Goal: Book appointment/travel/reservation

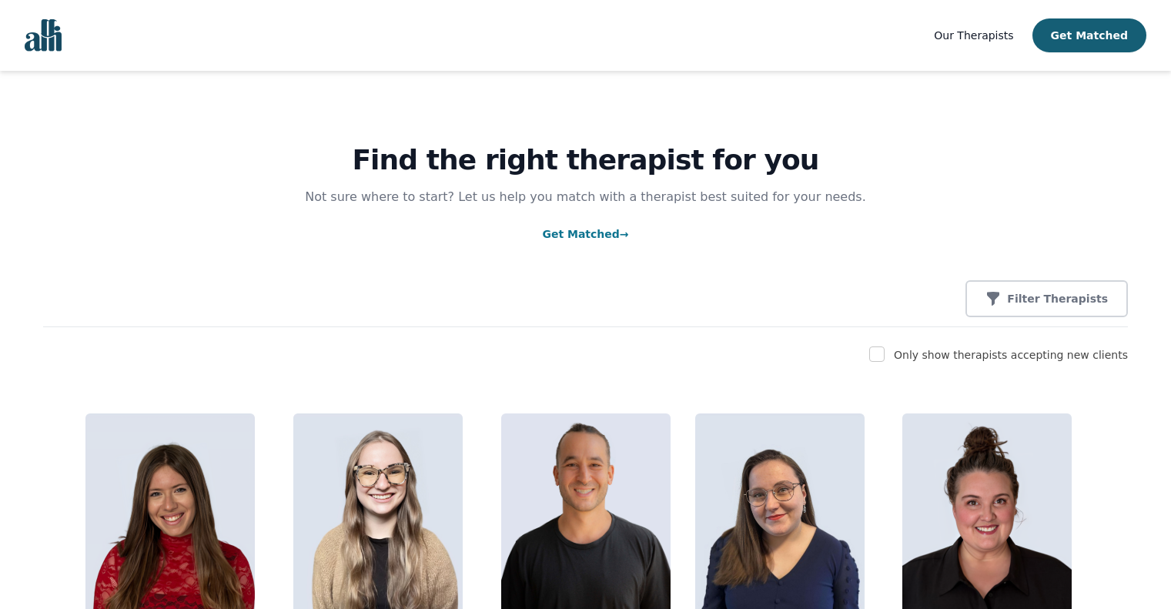
scroll to position [74, 0]
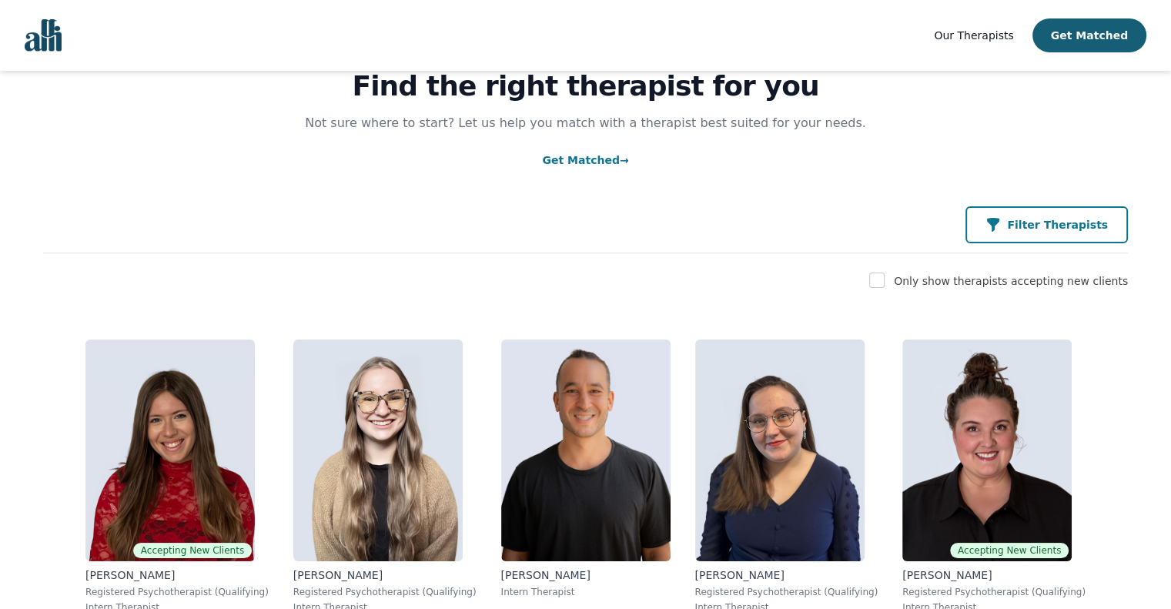
click at [1081, 229] on p "Filter Therapists" at bounding box center [1057, 224] width 101 height 15
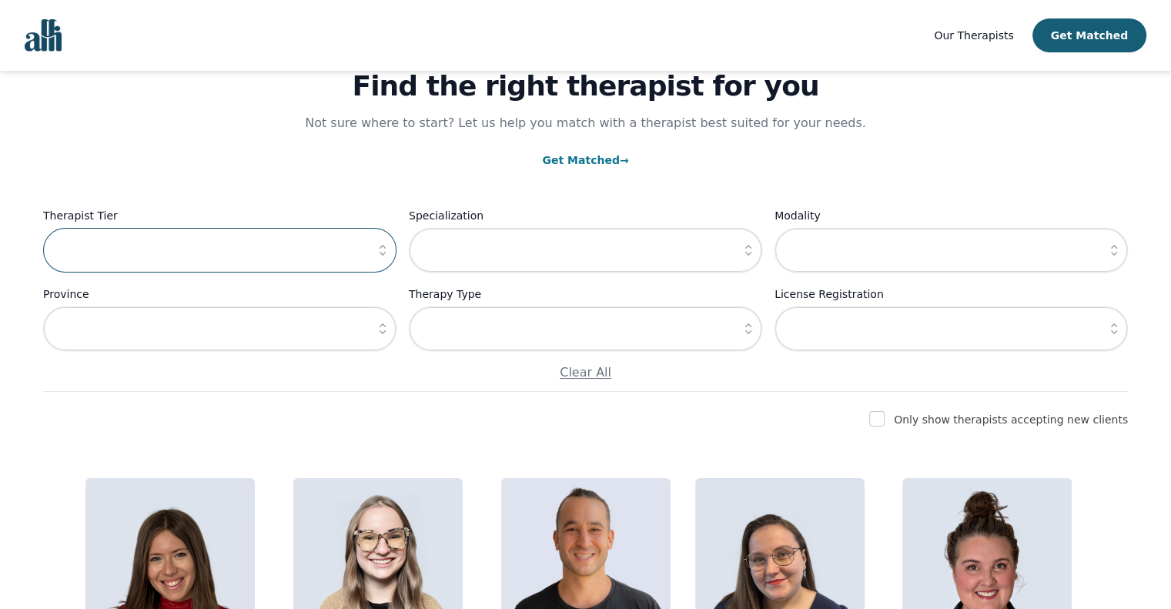
click at [313, 249] on input "text" at bounding box center [219, 250] width 353 height 45
type input "Intern Therapist ($45-105)"
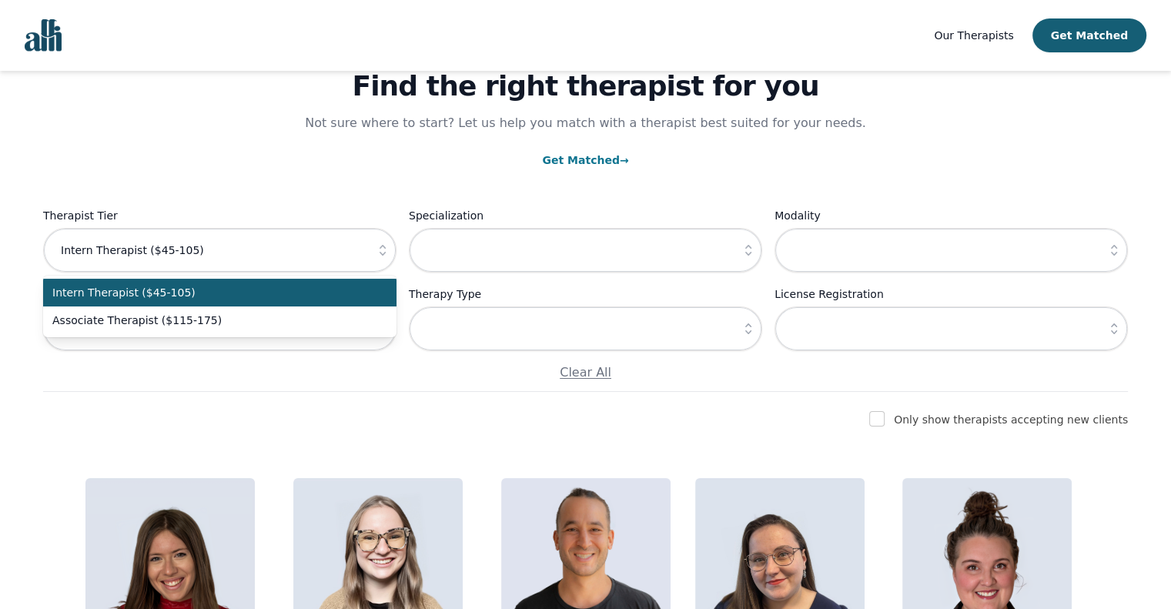
click at [351, 302] on li "Intern Therapist ($45-105)" at bounding box center [219, 293] width 353 height 28
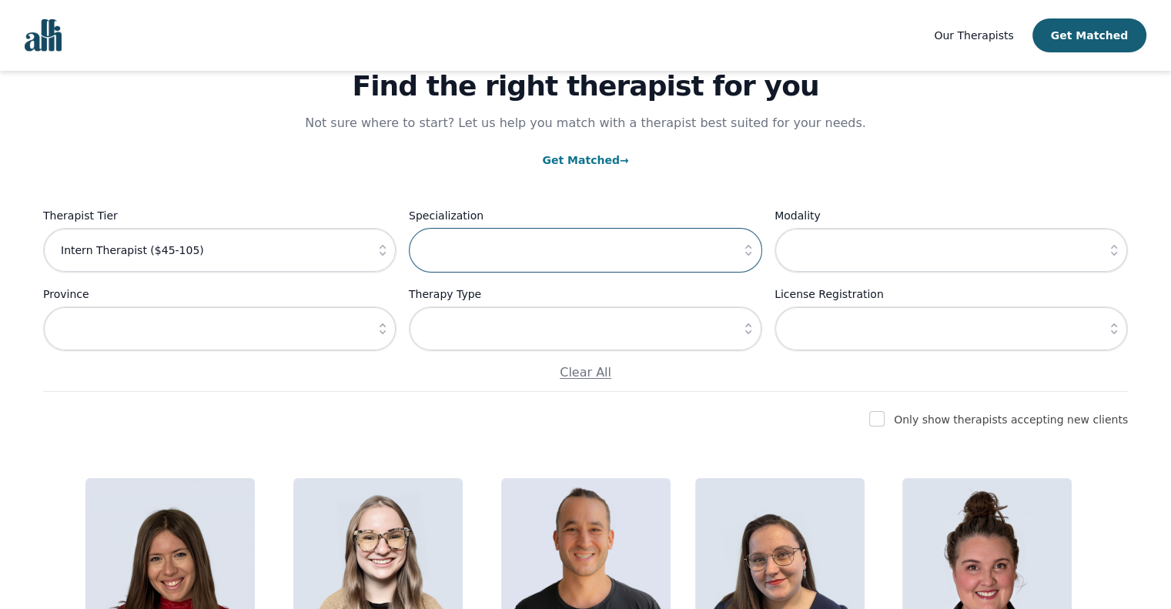
click at [600, 243] on input "text" at bounding box center [585, 250] width 353 height 45
click at [743, 248] on icon "button" at bounding box center [747, 249] width 15 height 15
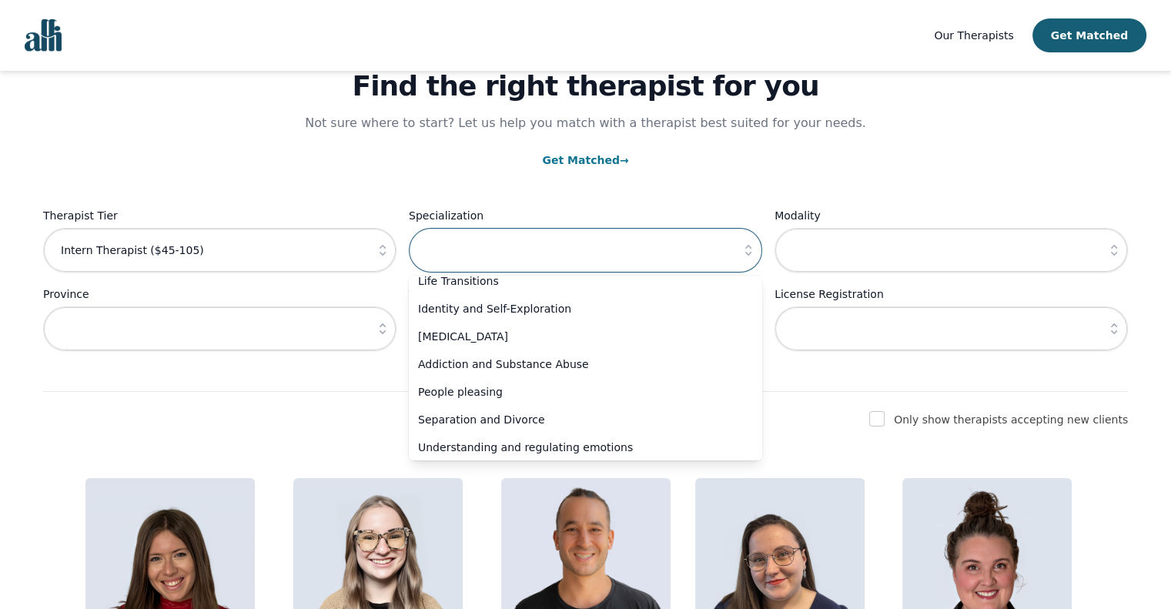
scroll to position [234, 0]
click at [885, 258] on input "text" at bounding box center [950, 250] width 353 height 45
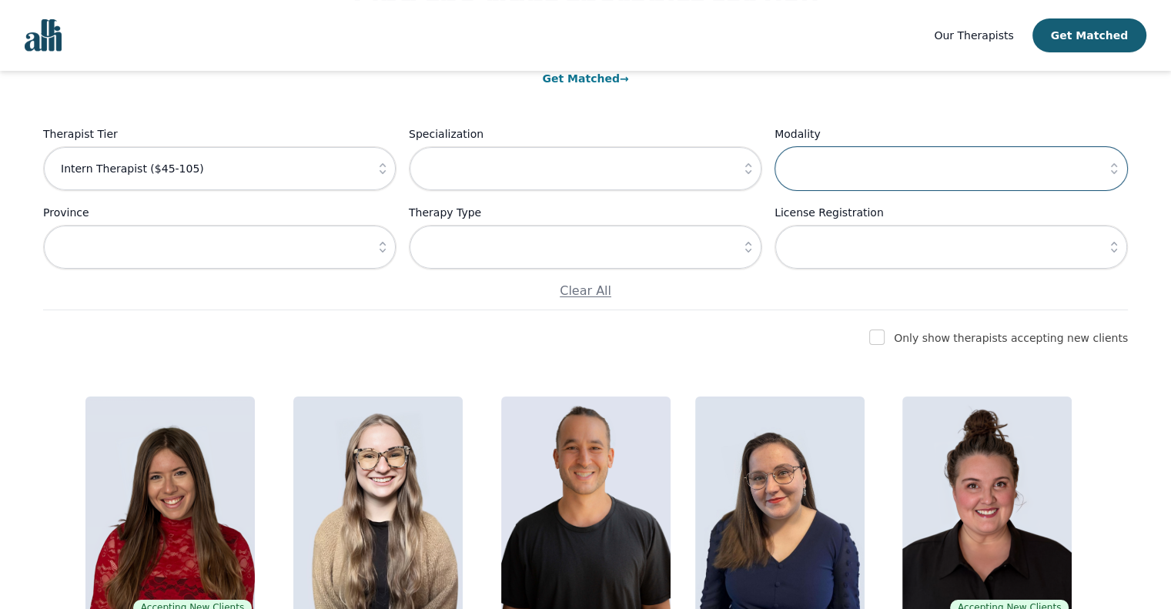
scroll to position [156, 0]
click at [987, 165] on input "text" at bounding box center [950, 167] width 353 height 45
type input "Internal Family Systems (IFS) Therapy"
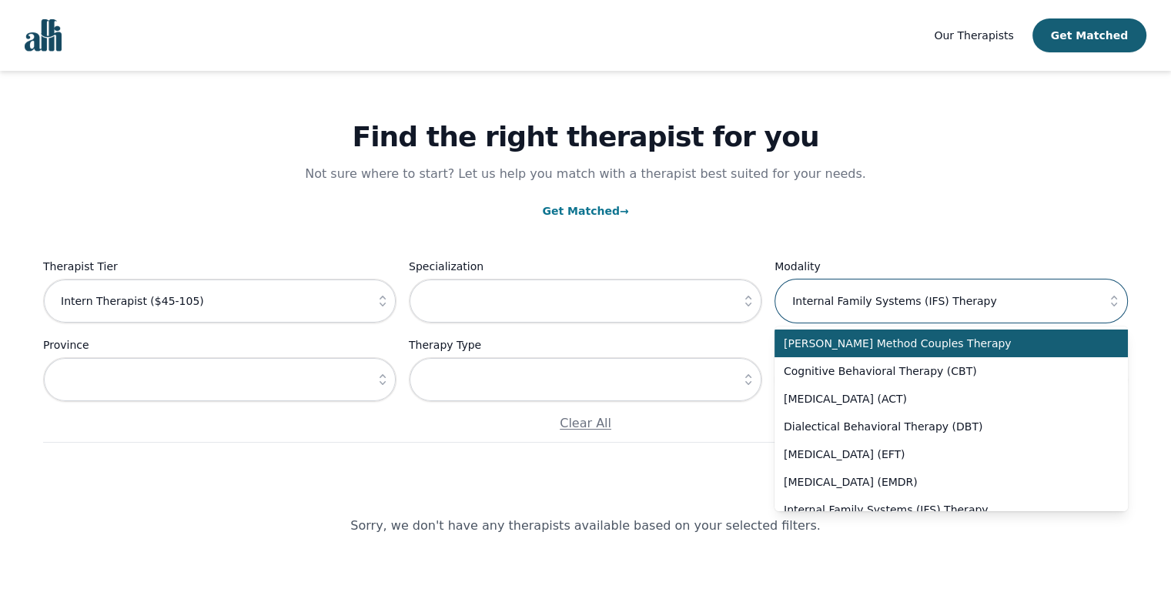
scroll to position [22, 0]
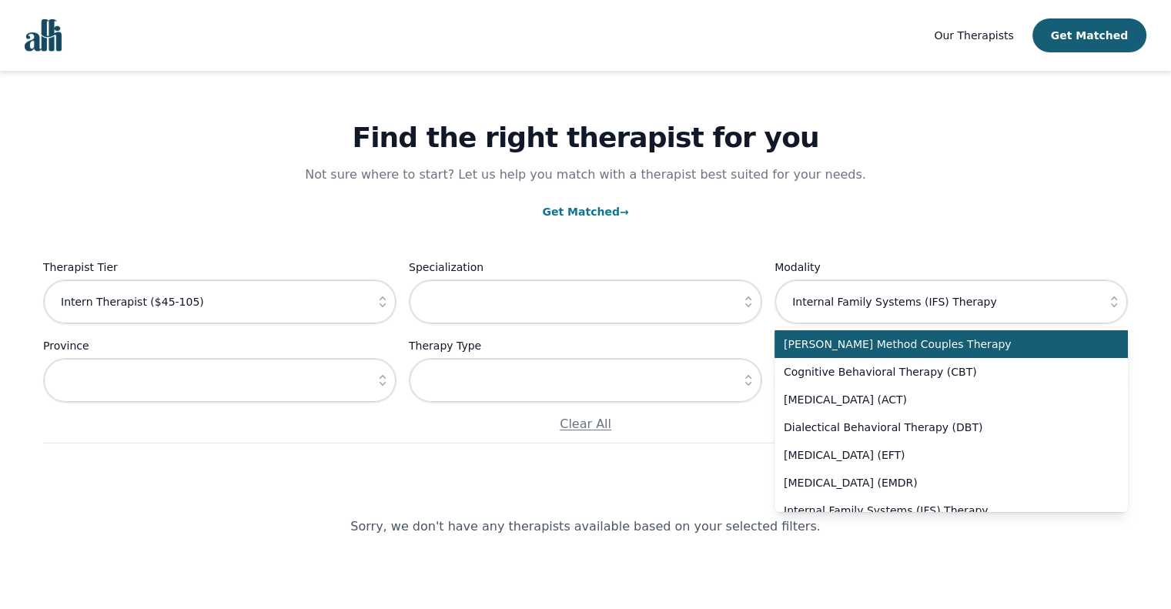
click at [945, 203] on p "Get Matched →" at bounding box center [585, 211] width 1084 height 18
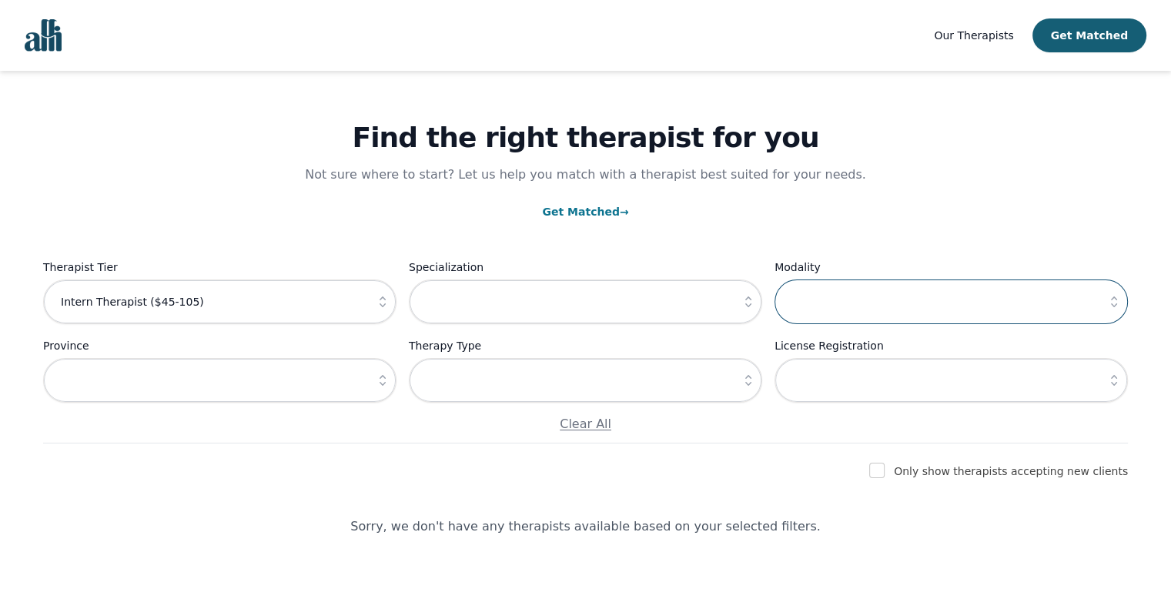
click at [887, 310] on input "text" at bounding box center [950, 301] width 353 height 45
type input "Internal Family Systems (IFS) Therapy"
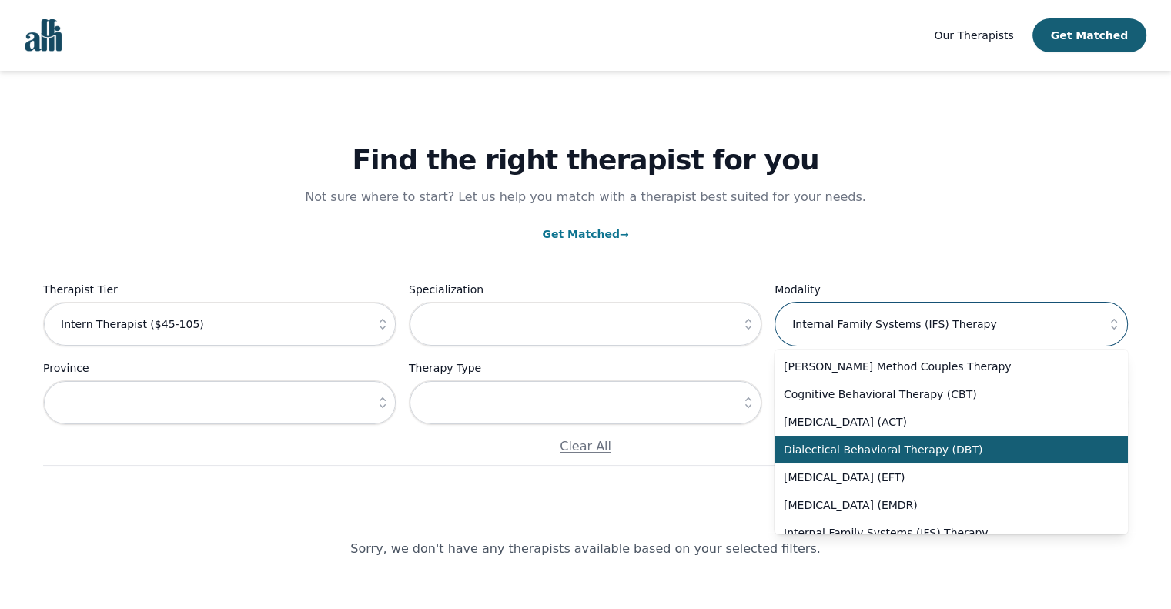
scroll to position [34, 0]
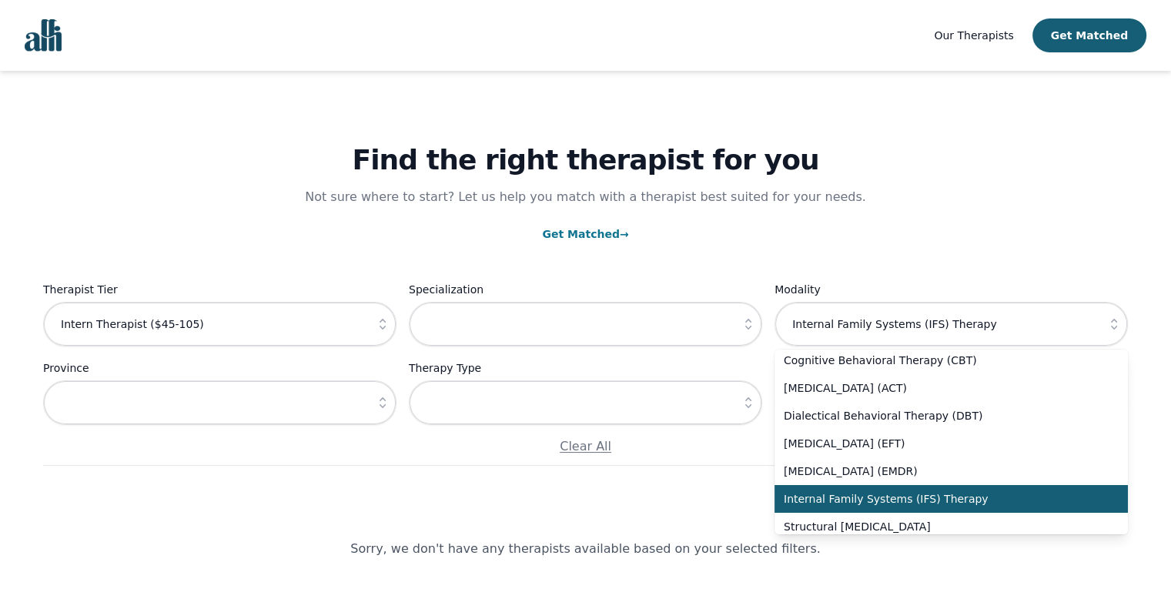
click at [948, 510] on li "Internal Family Systems (IFS) Therapy" at bounding box center [950, 499] width 353 height 28
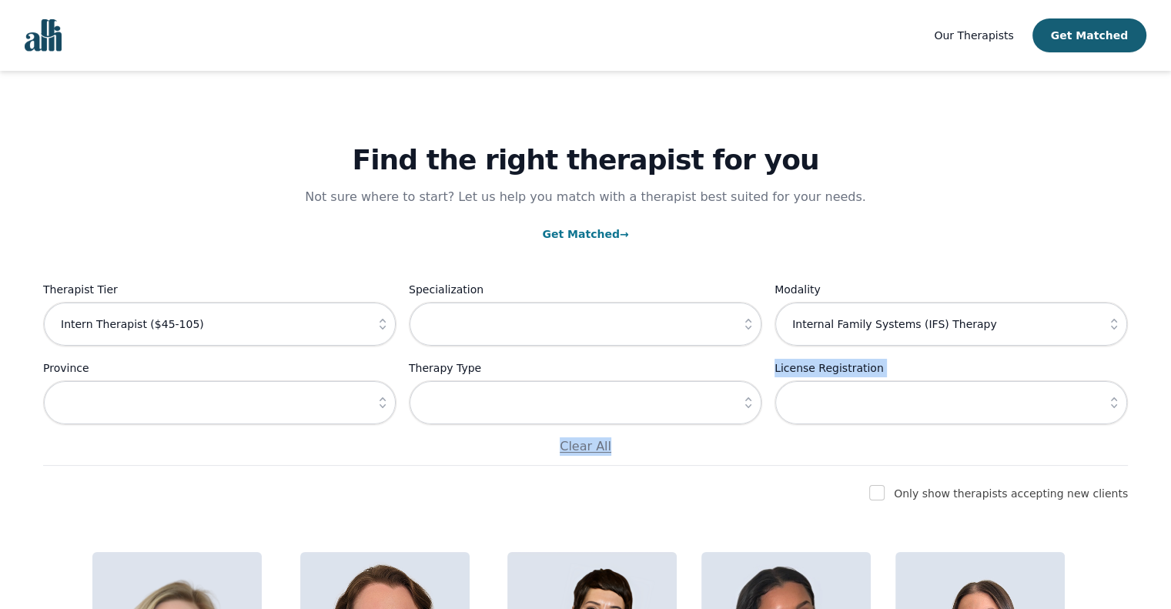
drag, startPoint x: 557, startPoint y: 480, endPoint x: 723, endPoint y: 413, distance: 179.5
click at [780, 458] on div "Find the right therapist for you Not sure where to start? Let us help you match…" at bounding box center [585, 268] width 1084 height 395
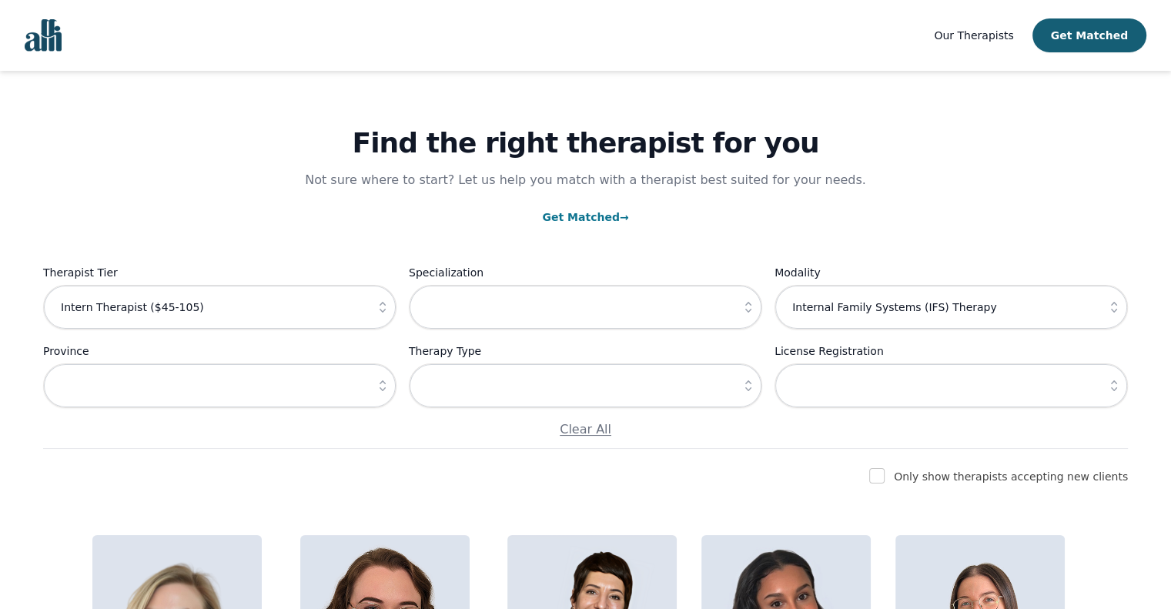
scroll to position [18, 0]
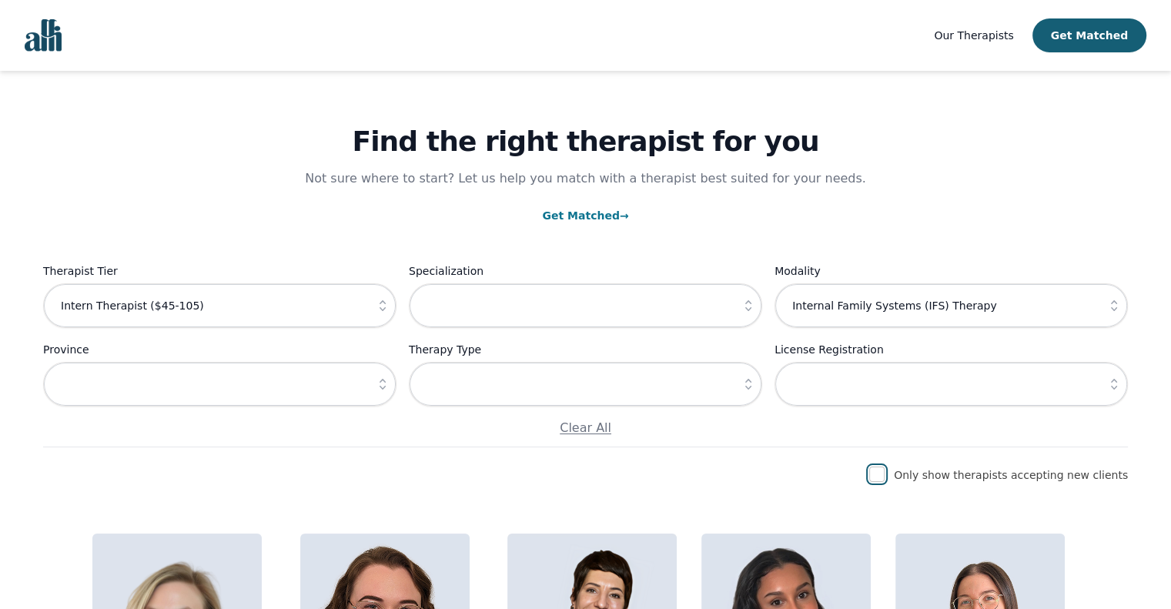
click at [884, 471] on input "checkbox" at bounding box center [876, 473] width 15 height 15
checkbox input "true"
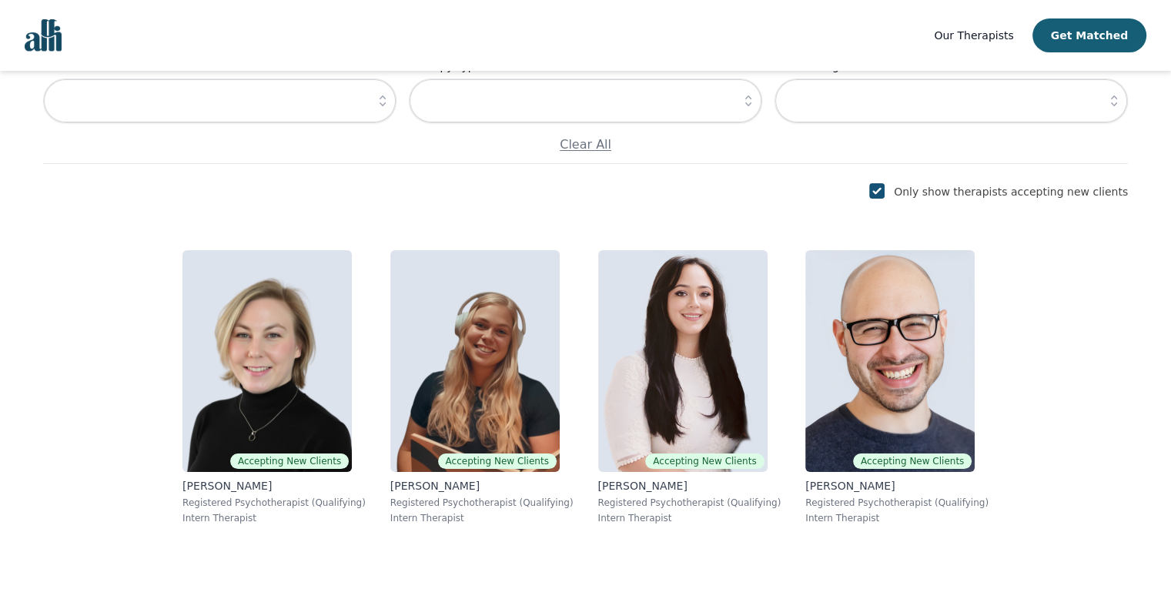
scroll to position [302, 0]
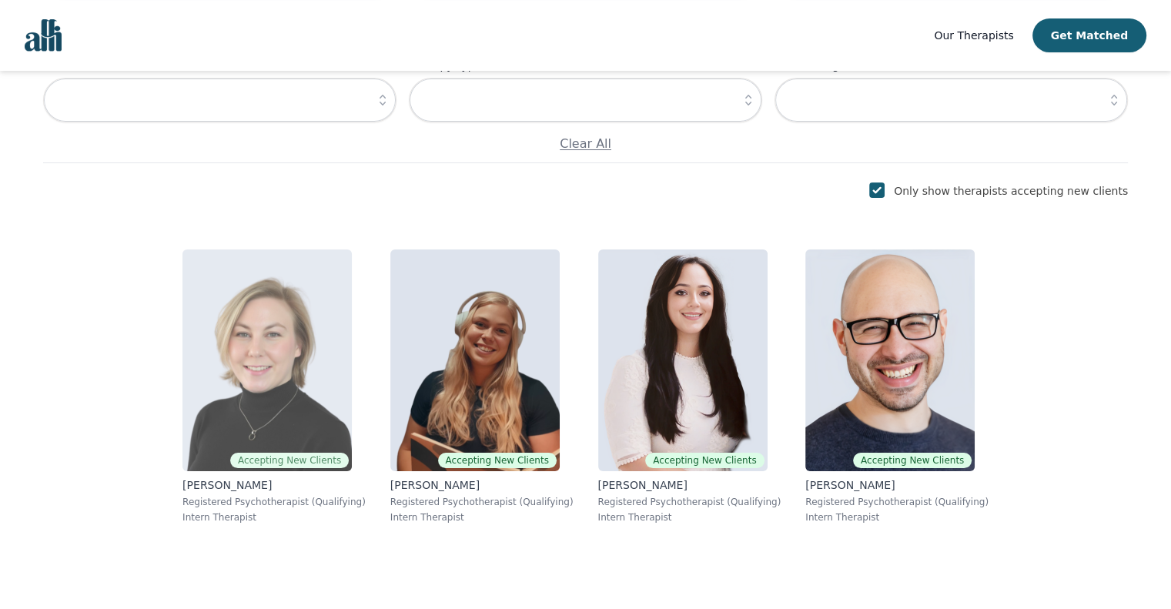
click at [315, 376] on img at bounding box center [266, 360] width 169 height 222
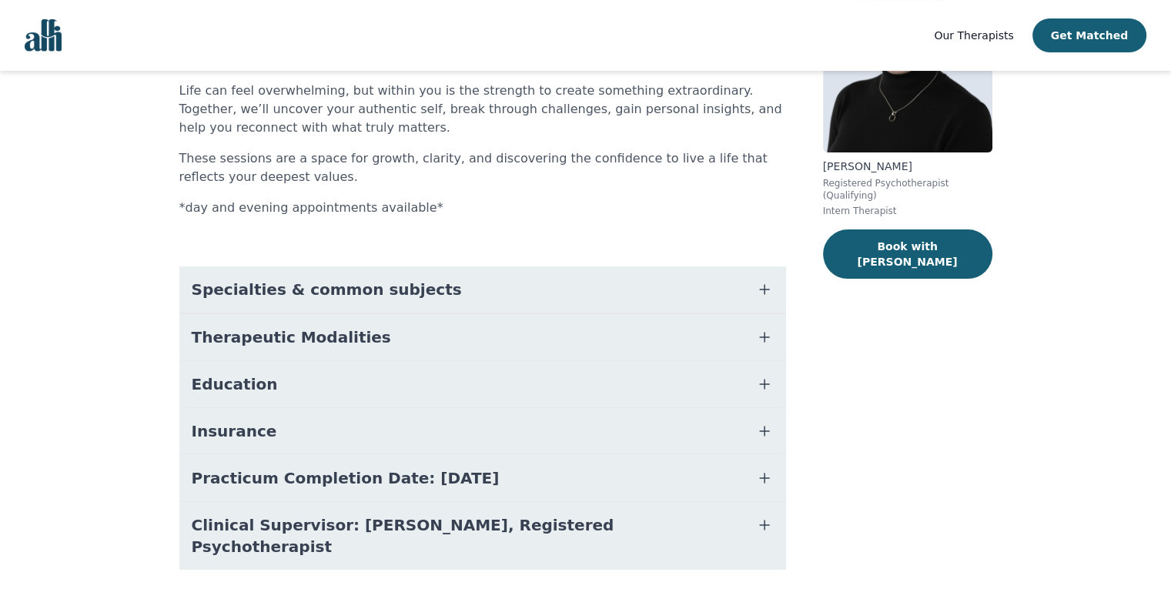
scroll to position [189, 0]
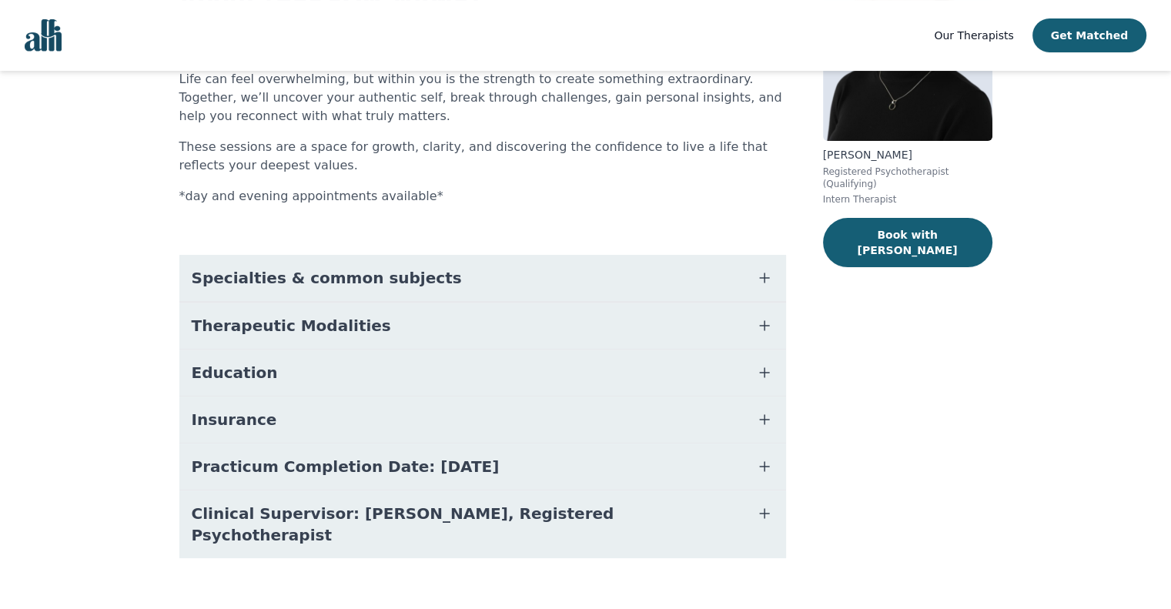
click at [514, 465] on button "Practicum Completion Date: [DATE]" at bounding box center [482, 466] width 606 height 46
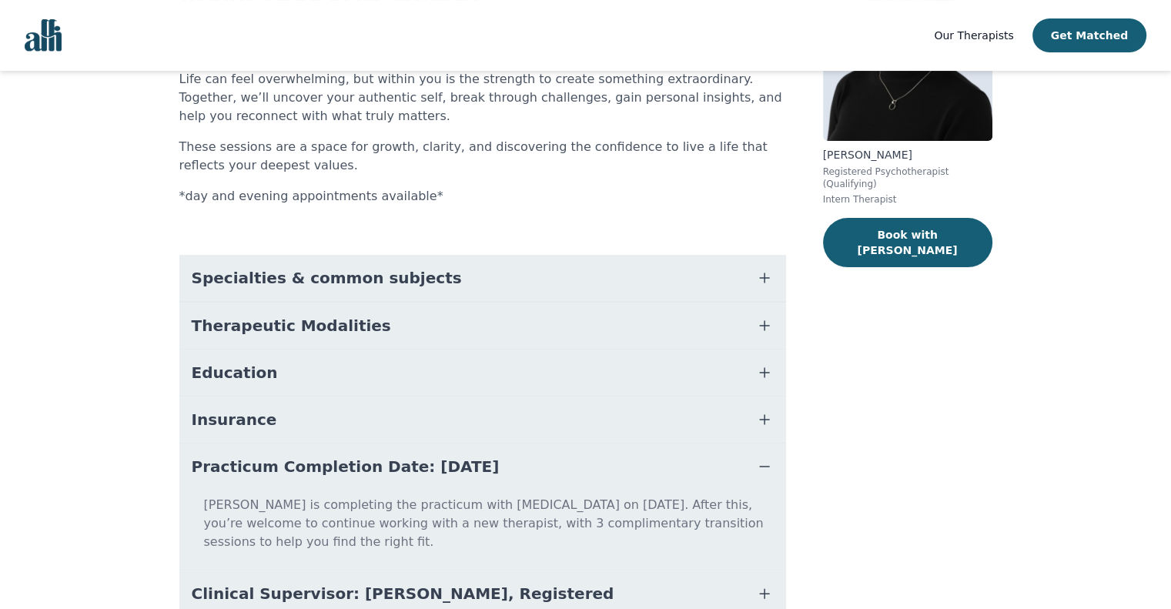
click at [503, 424] on button "Insurance" at bounding box center [482, 419] width 606 height 46
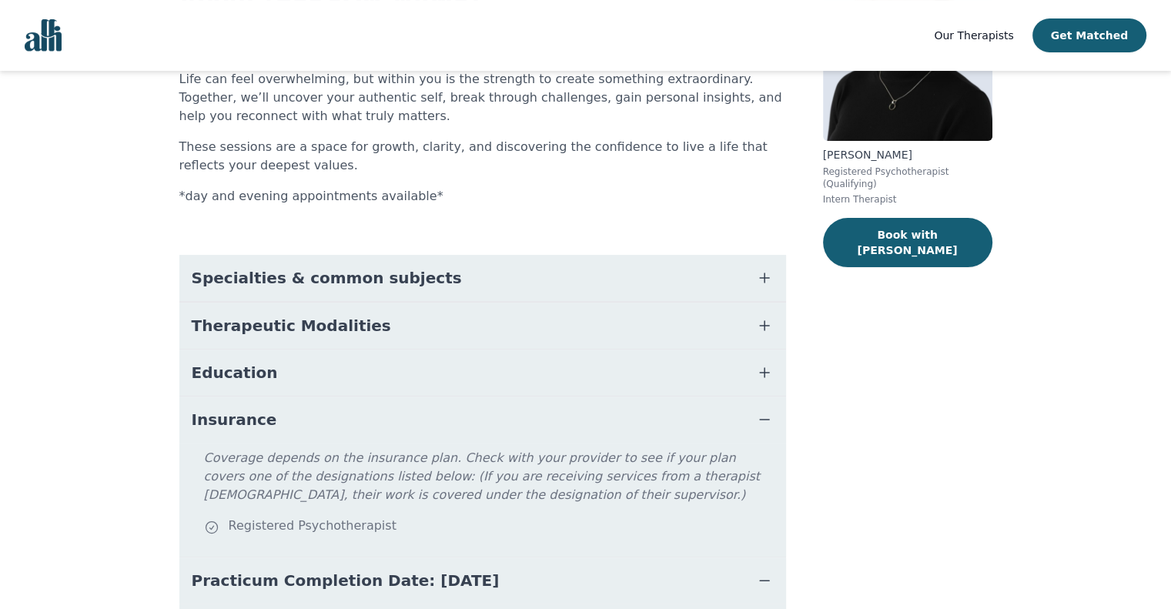
click at [490, 376] on button "Education" at bounding box center [482, 372] width 606 height 46
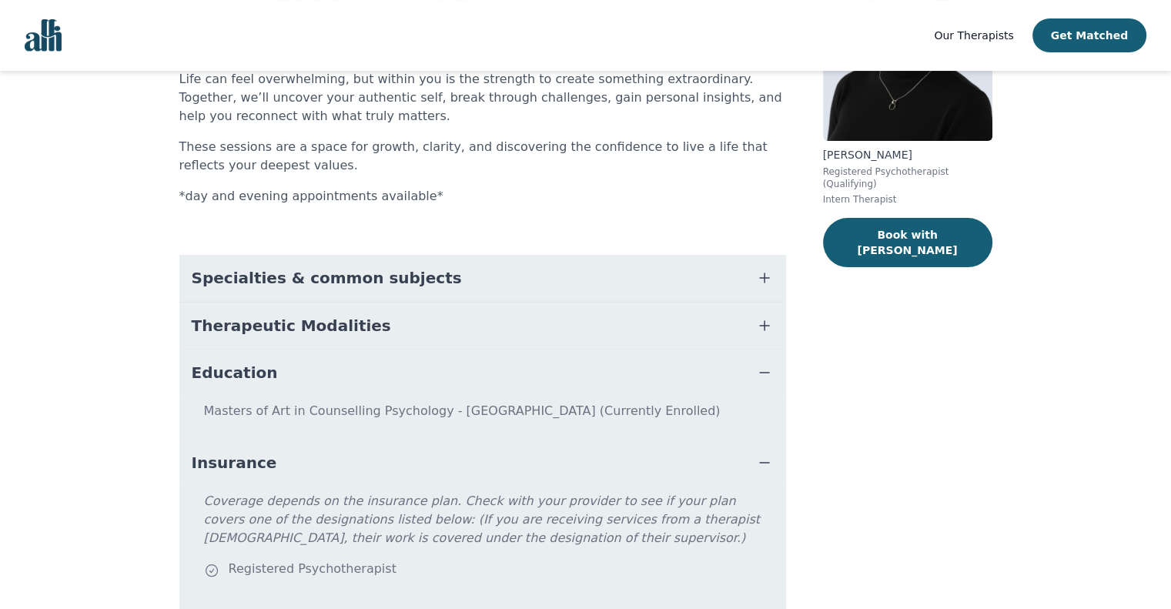
click at [487, 332] on button "Therapeutic Modalities" at bounding box center [482, 325] width 606 height 46
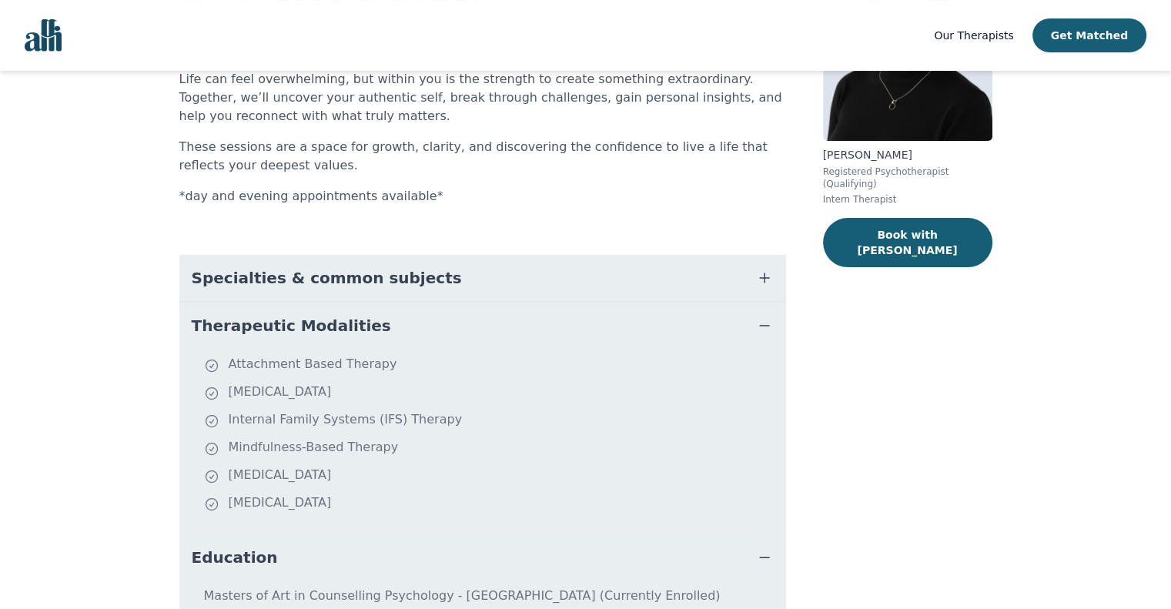
click at [409, 270] on button "Specialties & common subjects" at bounding box center [482, 278] width 606 height 46
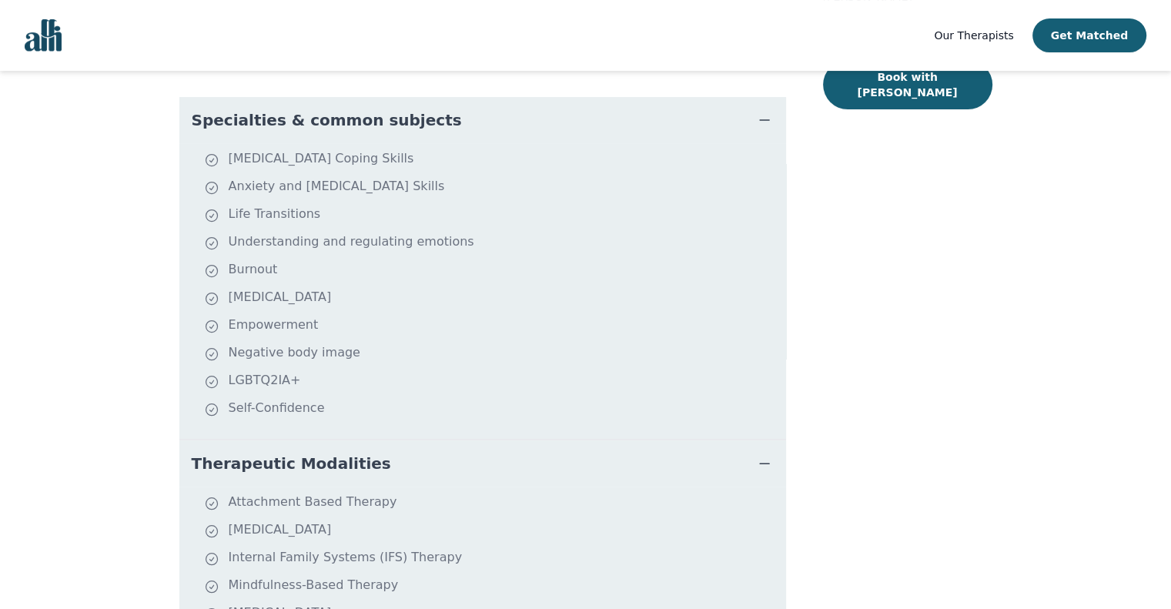
scroll to position [346, 0]
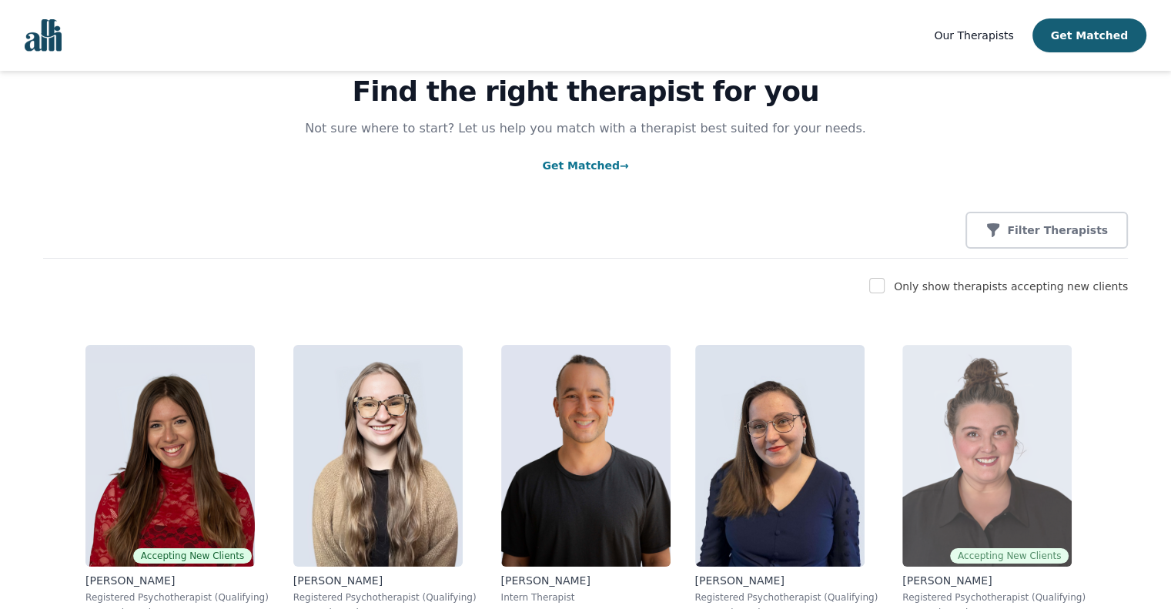
scroll to position [35, 0]
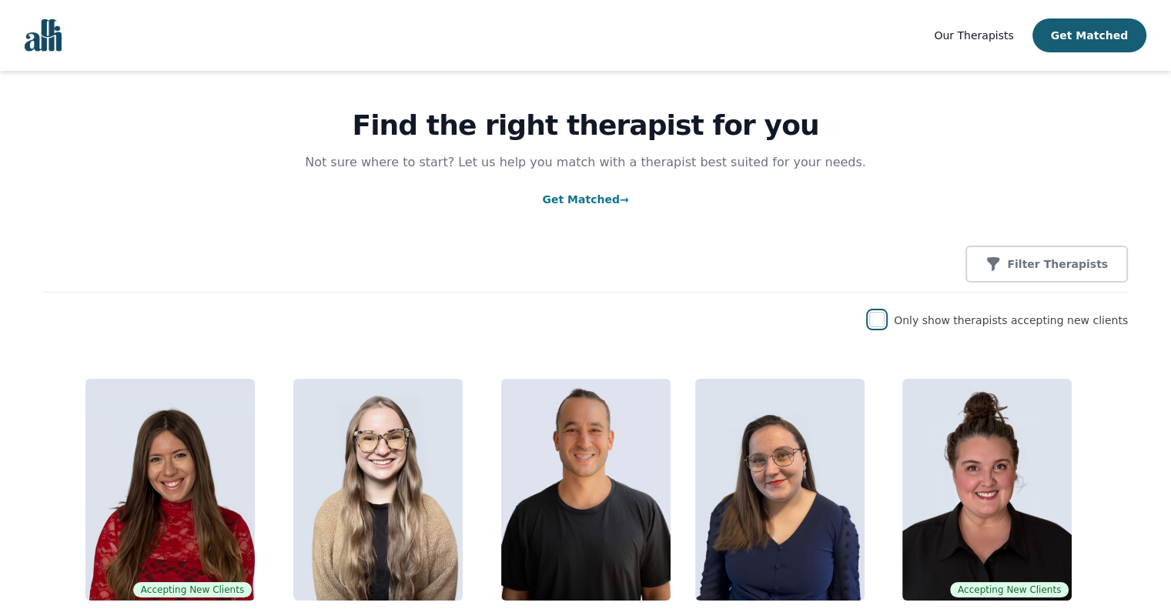
click at [884, 321] on input "checkbox" at bounding box center [876, 319] width 15 height 15
checkbox input "true"
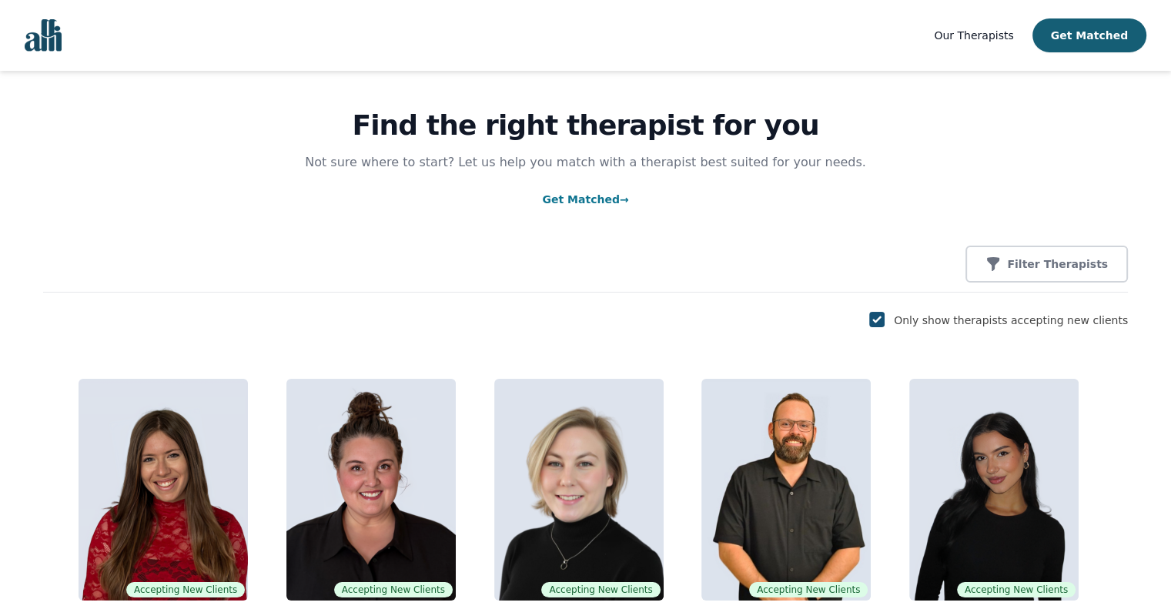
scroll to position [0, 0]
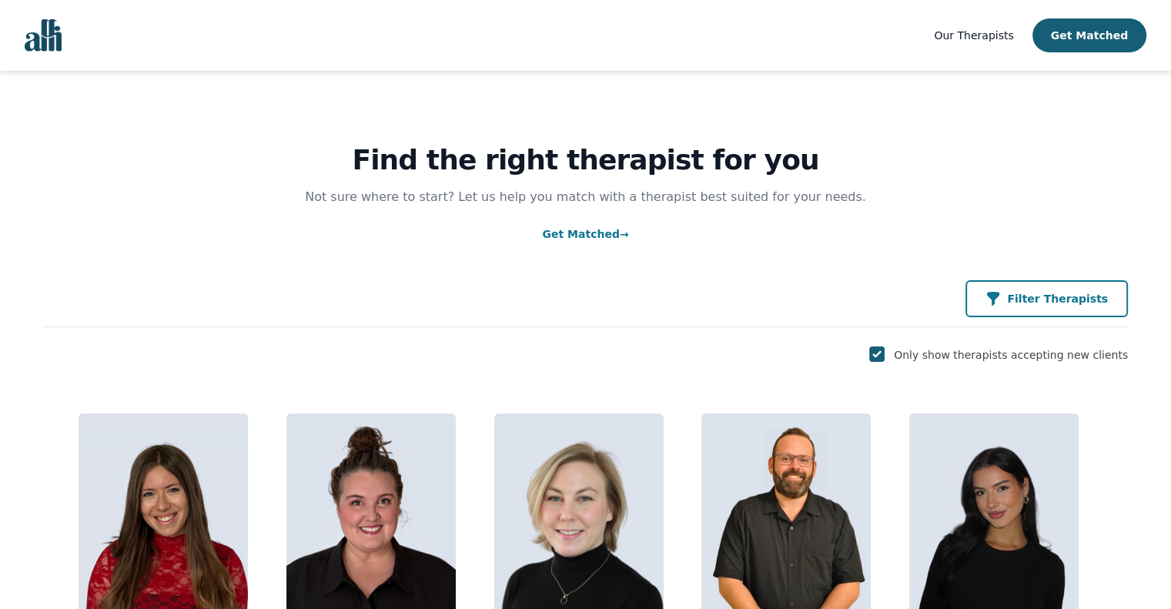
click at [1047, 313] on button "Filter Therapists" at bounding box center [1046, 298] width 162 height 37
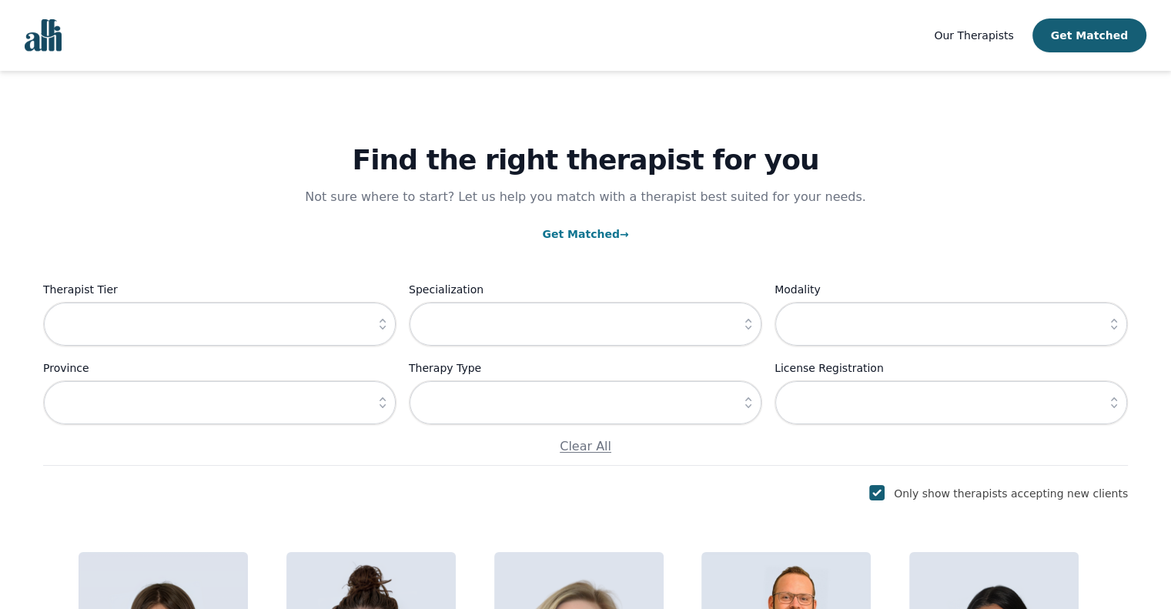
click at [982, 286] on label "Modality" at bounding box center [950, 289] width 353 height 18
click at [898, 316] on input "text" at bounding box center [950, 324] width 353 height 45
click at [1111, 320] on icon "button" at bounding box center [1114, 324] width 6 height 11
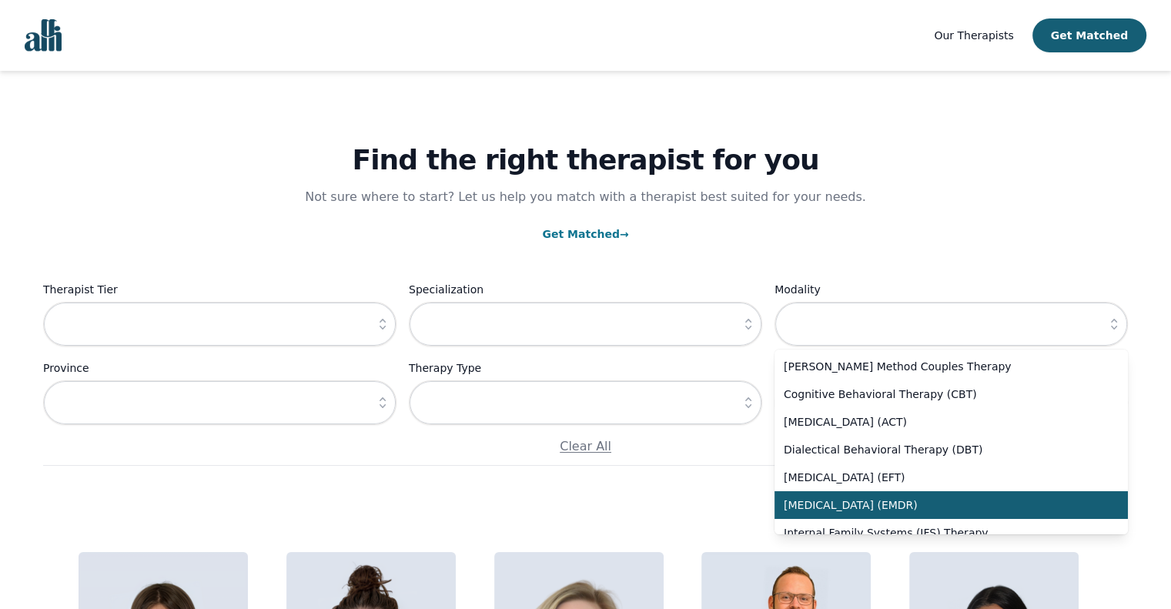
click at [1016, 510] on span "[MEDICAL_DATA] (EMDR)" at bounding box center [942, 504] width 316 height 15
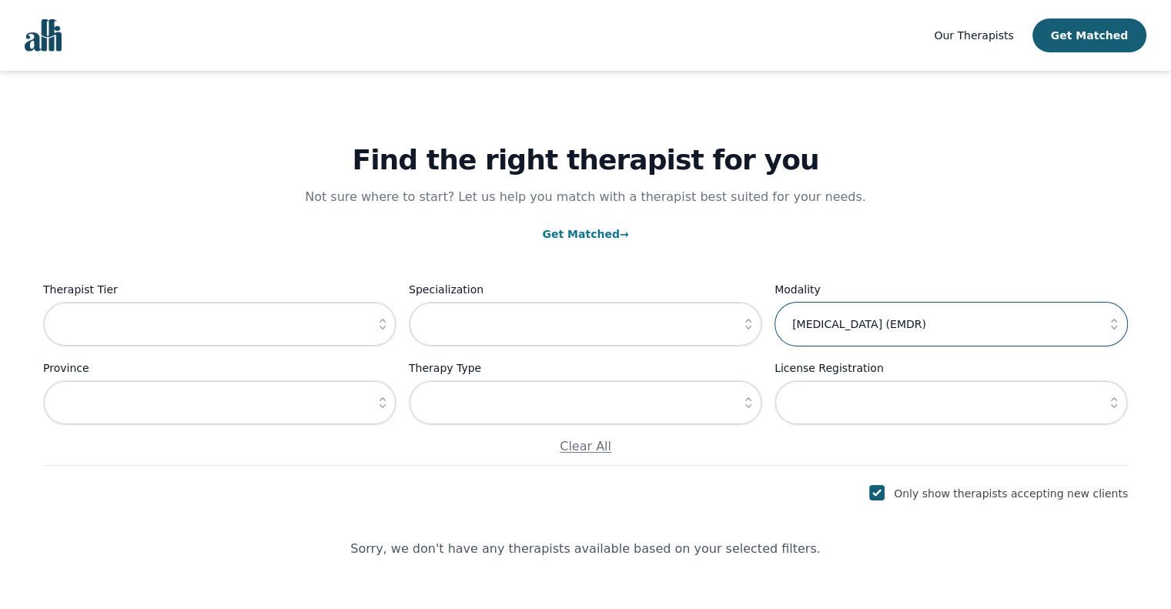
scroll to position [22, 0]
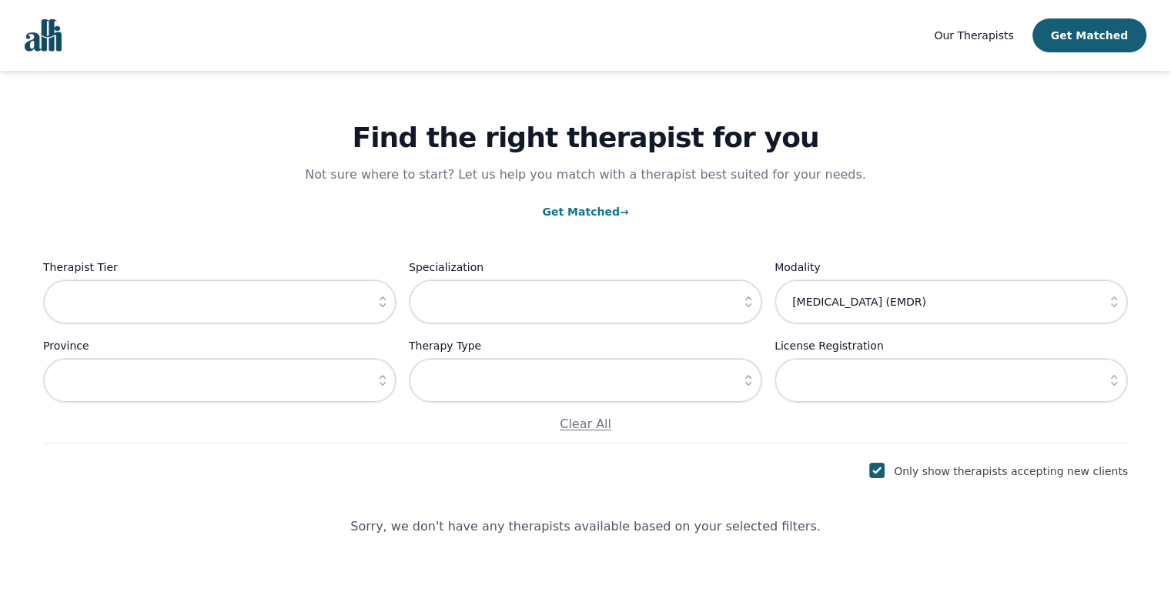
click at [933, 273] on label "Modality" at bounding box center [950, 267] width 353 height 18
click at [1114, 308] on icon "button" at bounding box center [1113, 301] width 15 height 15
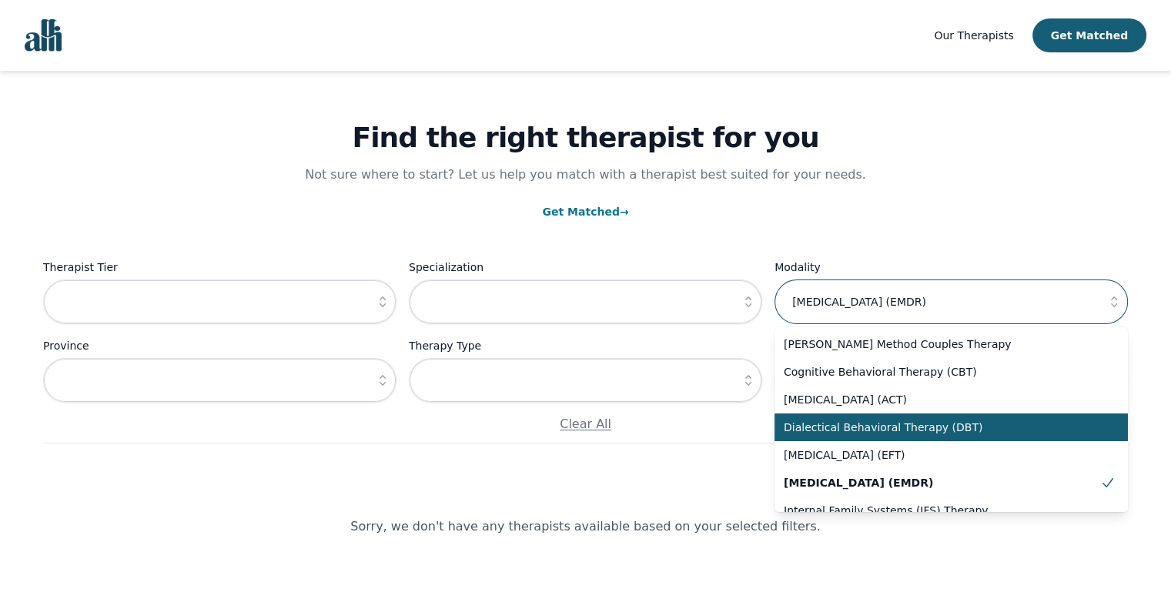
scroll to position [22, 0]
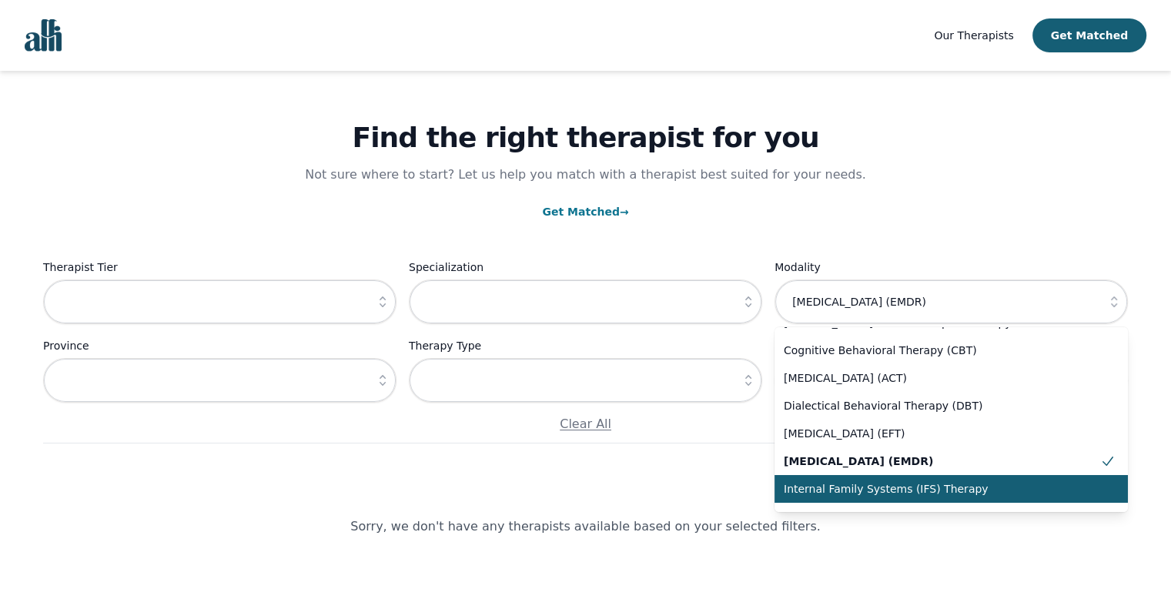
click at [979, 495] on span "Internal Family Systems (IFS) Therapy" at bounding box center [942, 488] width 316 height 15
type input "Internal Family Systems (IFS) Therapy"
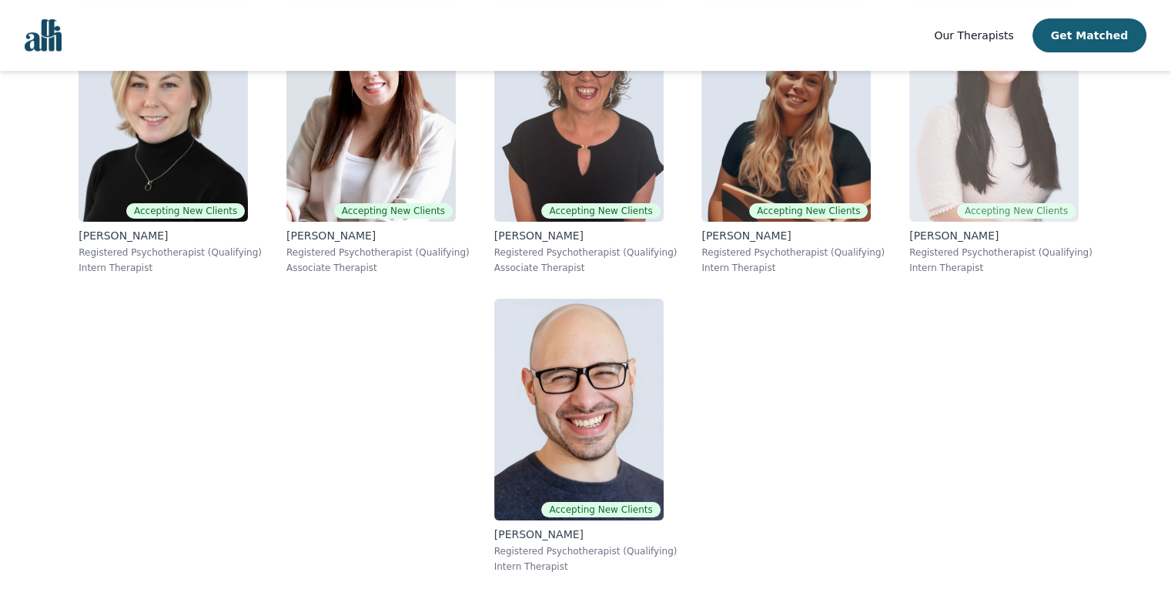
scroll to position [450, 0]
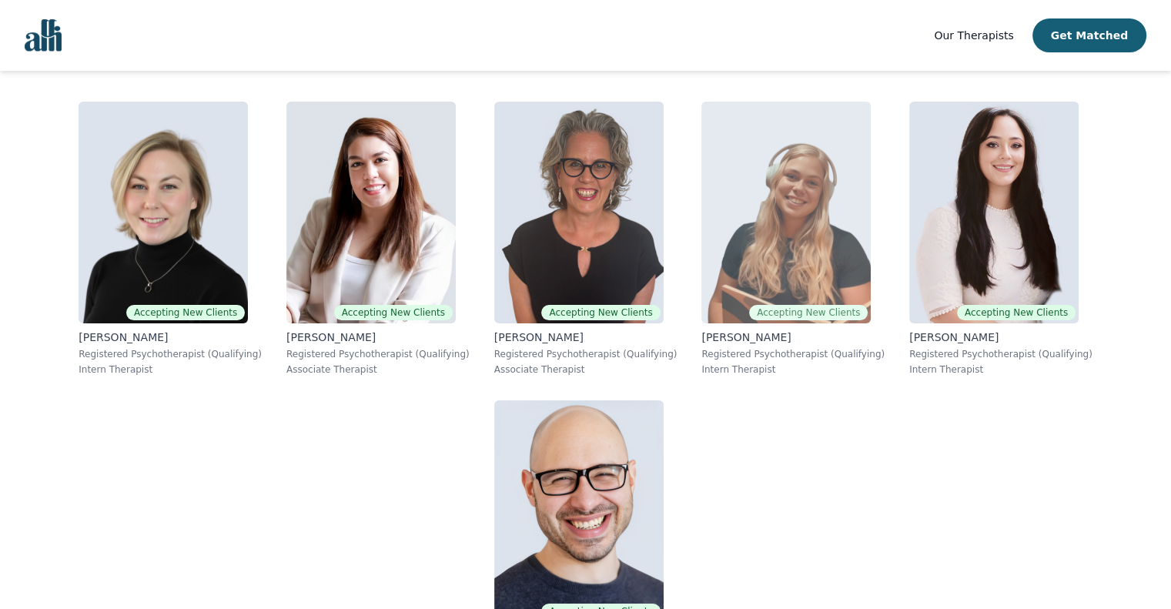
click at [809, 199] on img at bounding box center [785, 213] width 169 height 222
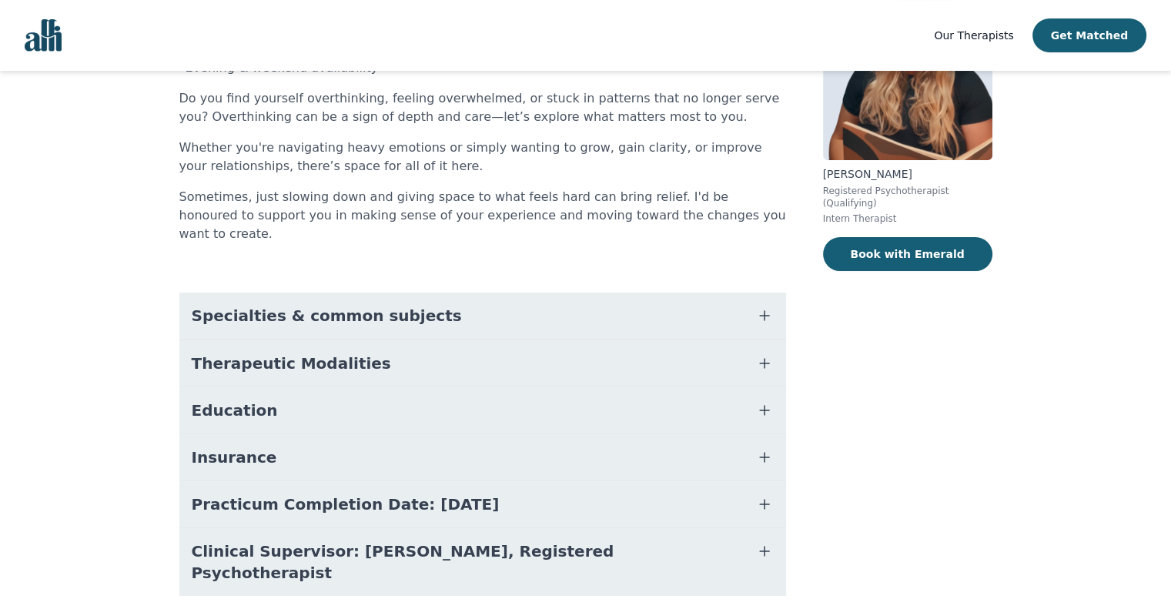
scroll to position [189, 0]
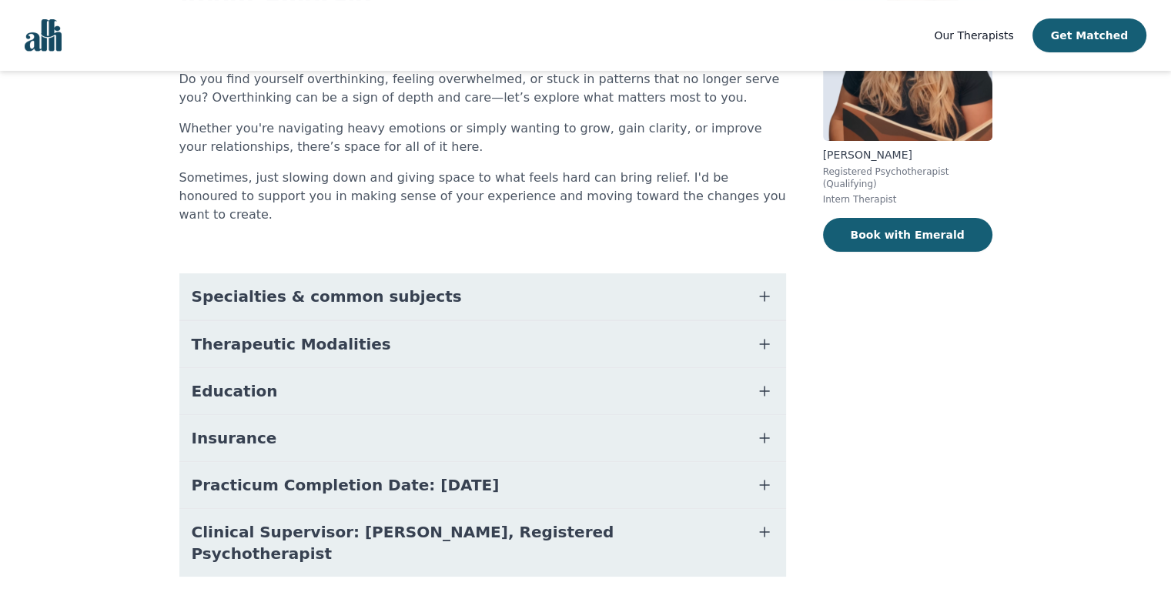
click at [552, 274] on button "Specialties & common subjects" at bounding box center [482, 296] width 606 height 46
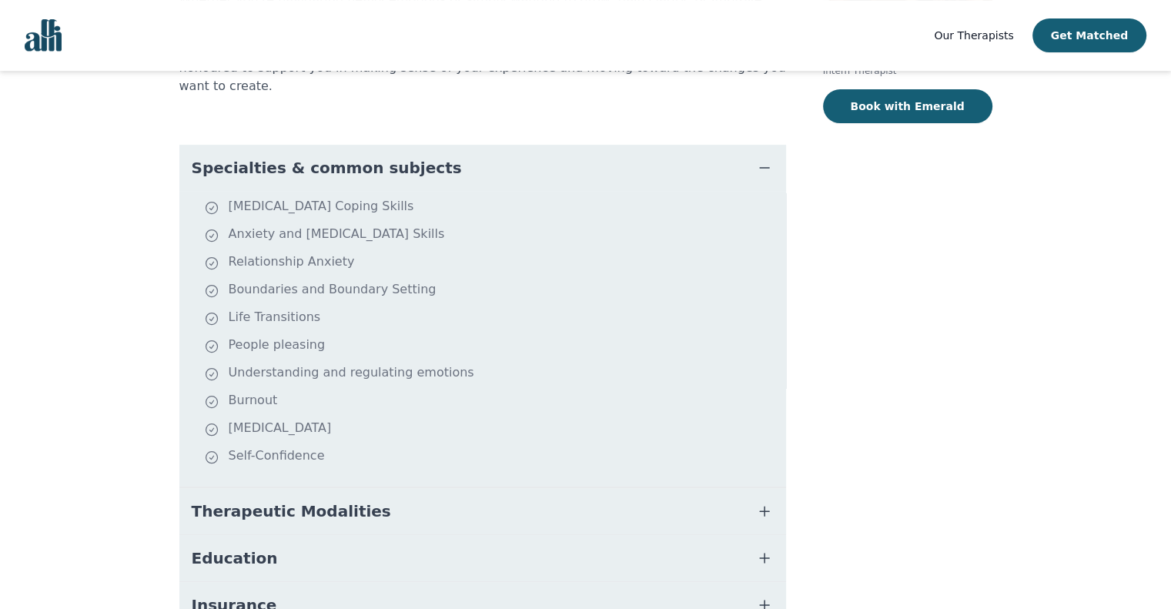
click at [571, 492] on button "Therapeutic Modalities" at bounding box center [482, 511] width 606 height 46
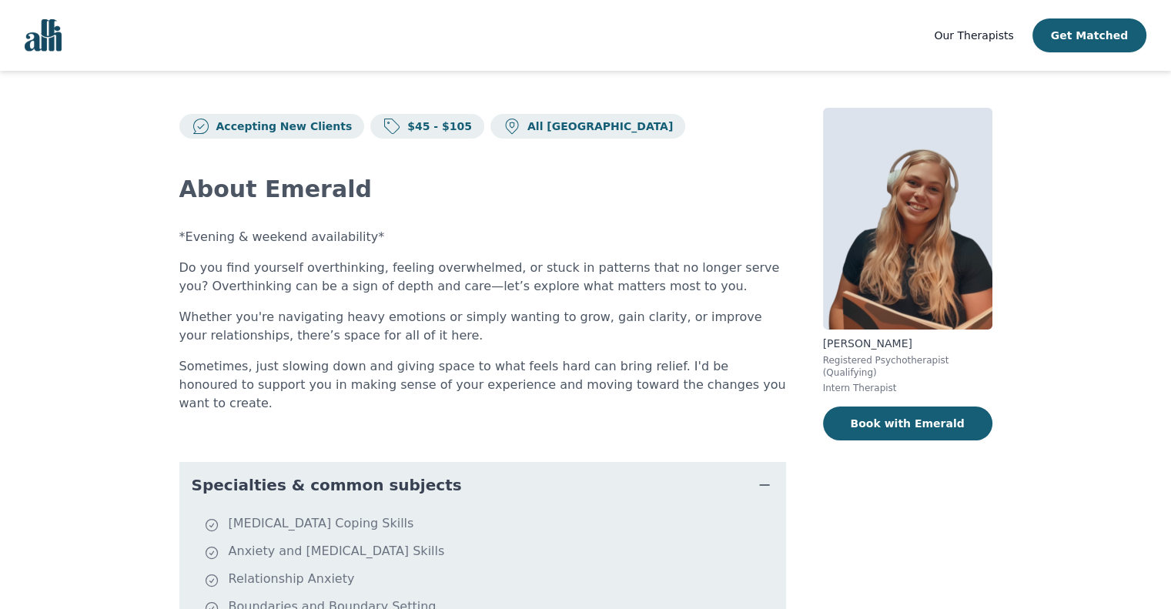
scroll to position [0, 0]
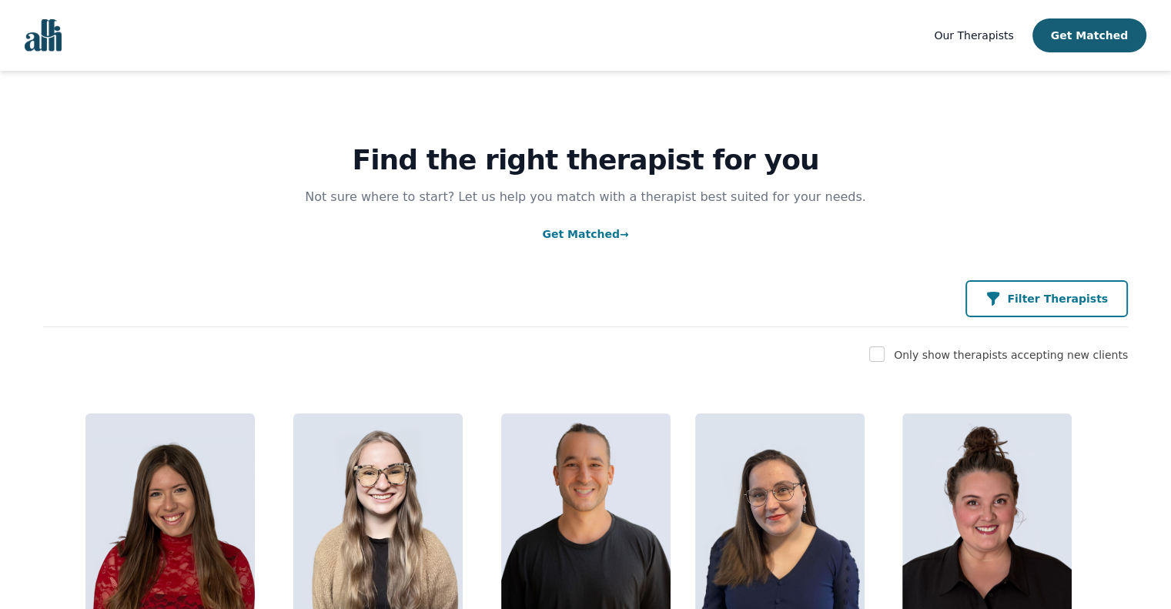
click at [1058, 302] on p "Filter Therapists" at bounding box center [1057, 298] width 101 height 15
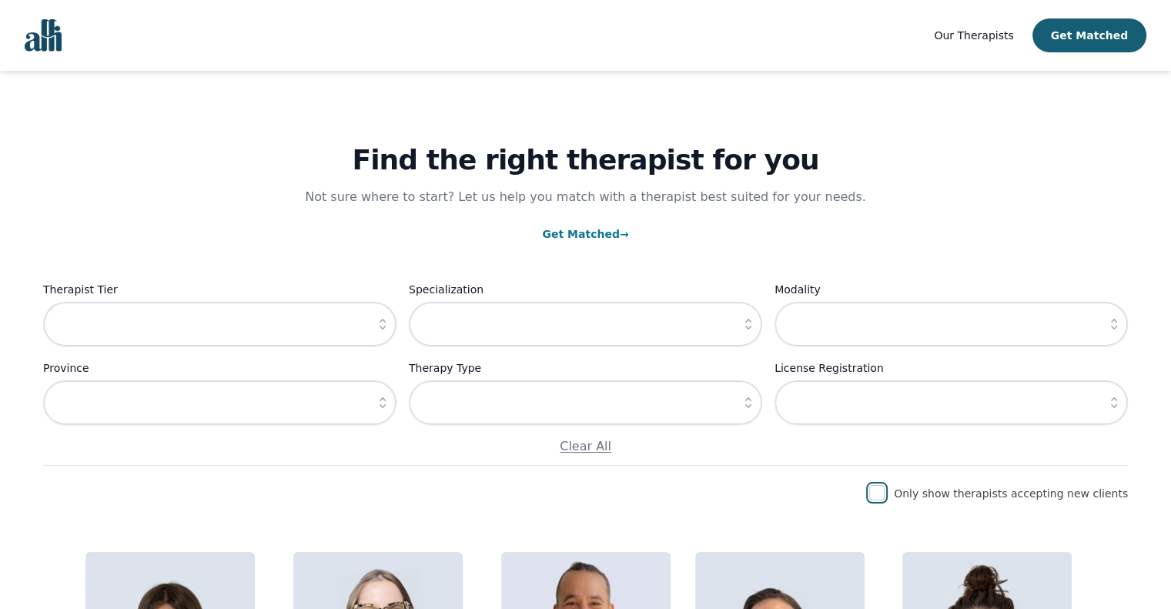
click at [884, 493] on input "checkbox" at bounding box center [876, 492] width 15 height 15
checkbox input "true"
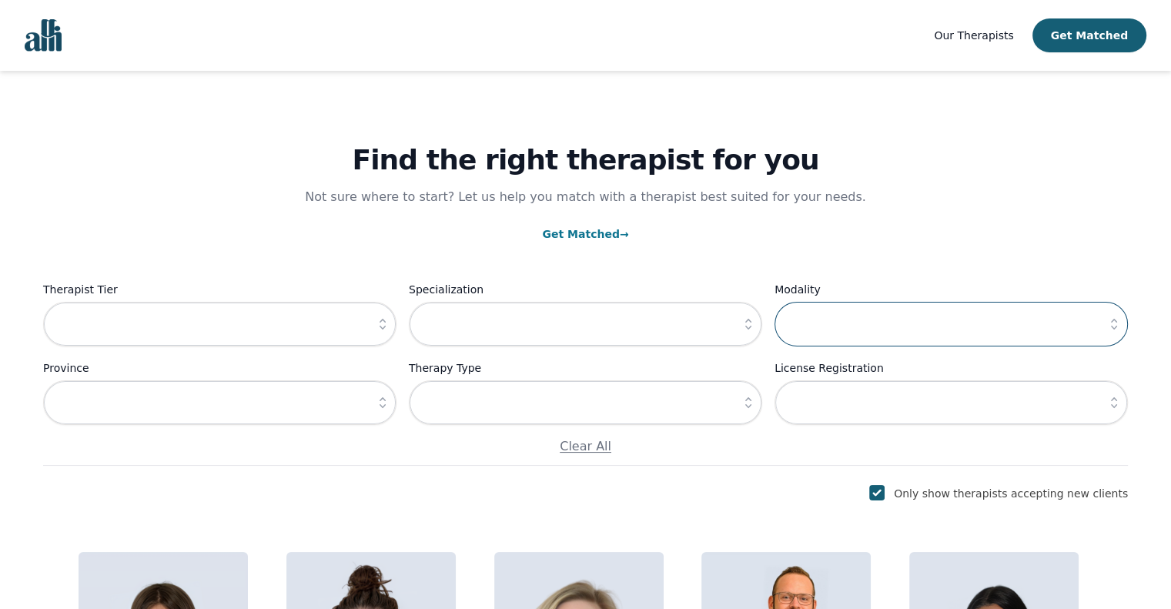
click at [900, 326] on input "text" at bounding box center [950, 324] width 353 height 45
click at [1114, 329] on icon "button" at bounding box center [1113, 323] width 15 height 15
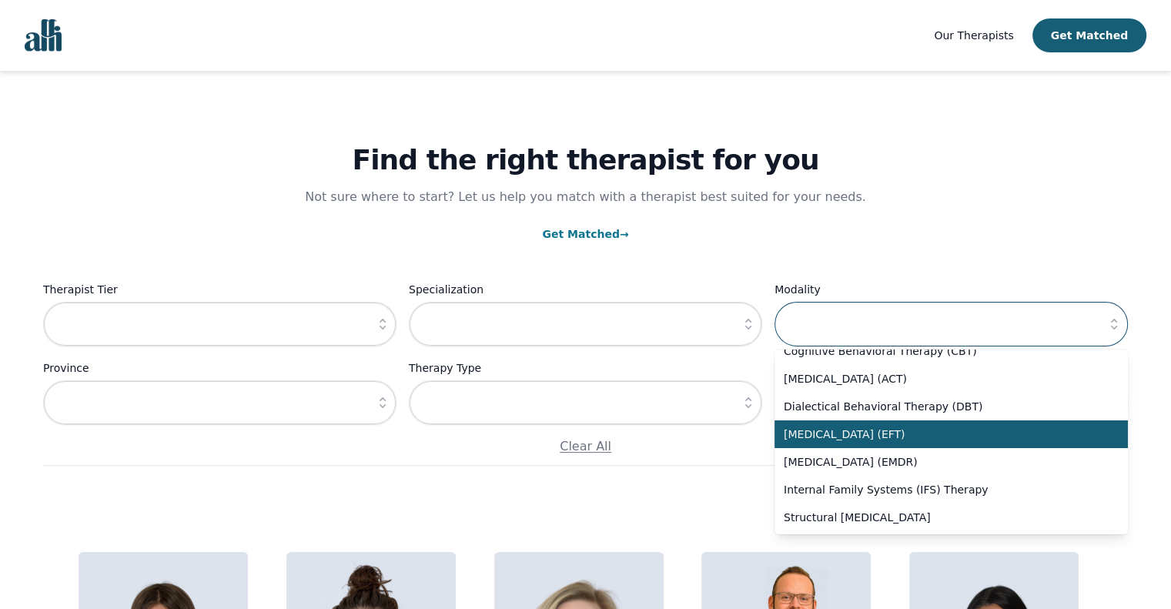
scroll to position [43, 0]
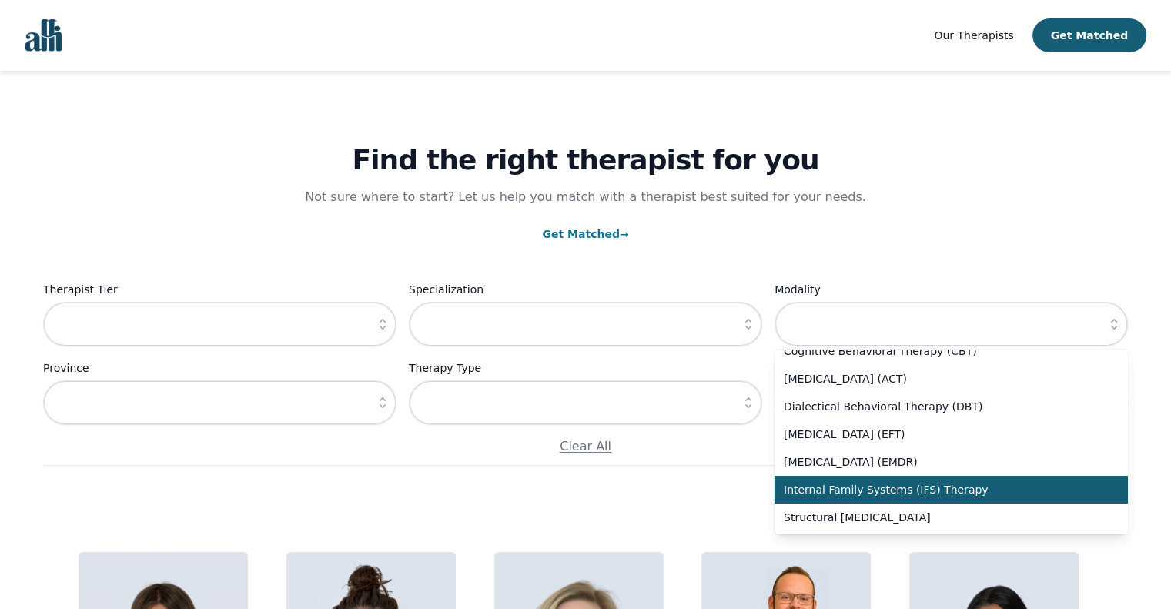
click at [937, 490] on span "Internal Family Systems (IFS) Therapy" at bounding box center [942, 489] width 316 height 15
type input "Internal Family Systems (IFS) Therapy"
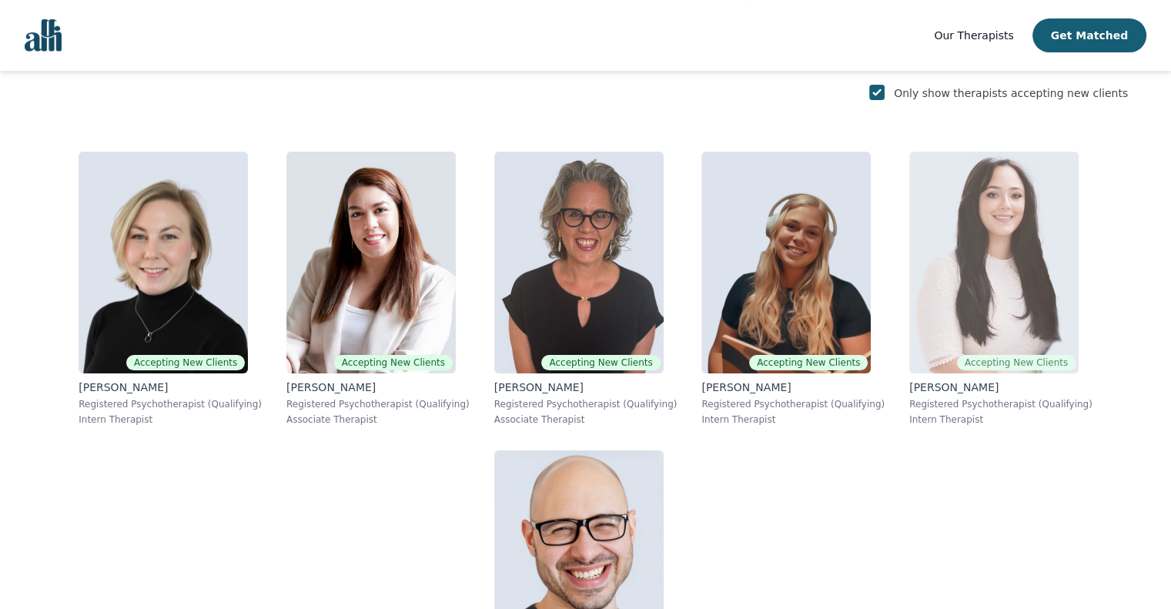
click at [948, 231] on img at bounding box center [993, 263] width 169 height 222
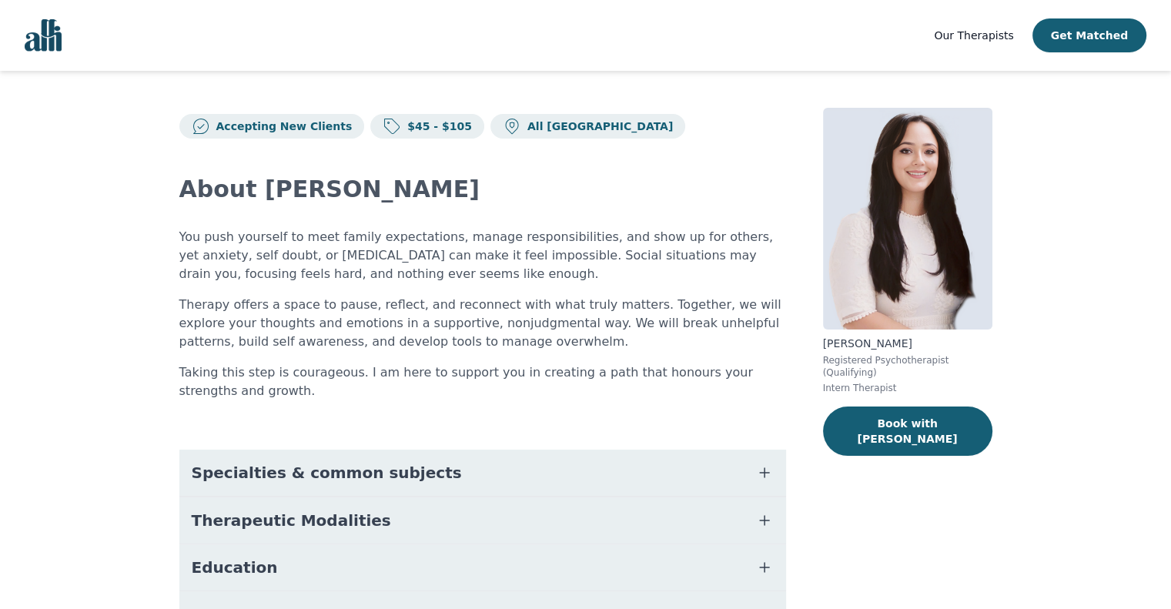
scroll to position [195, 0]
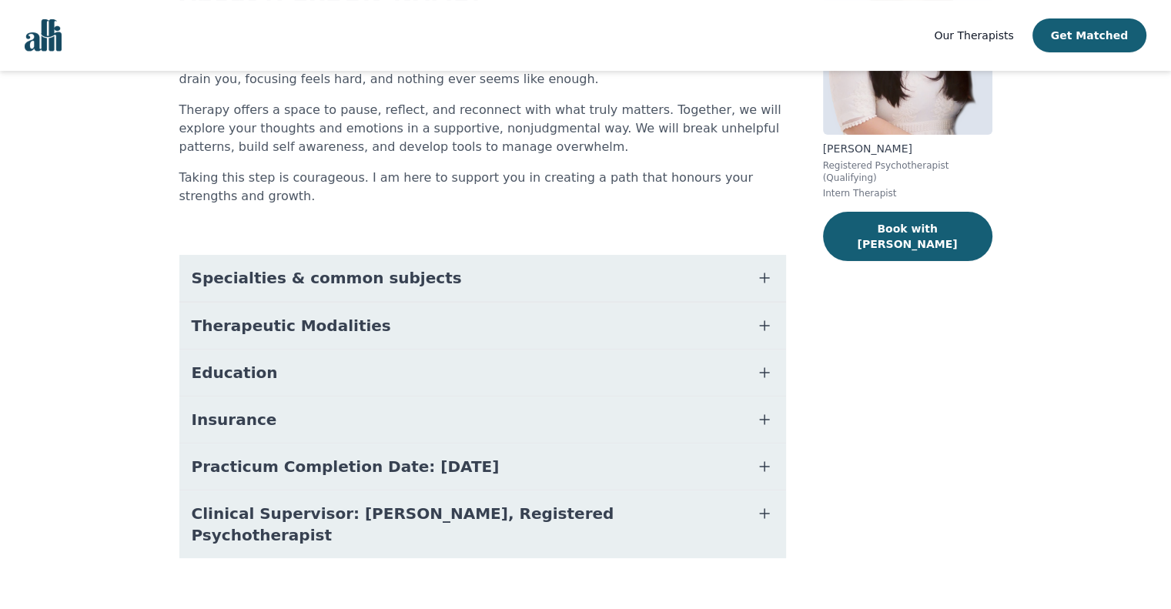
click at [653, 329] on button "Therapeutic Modalities" at bounding box center [482, 325] width 606 height 46
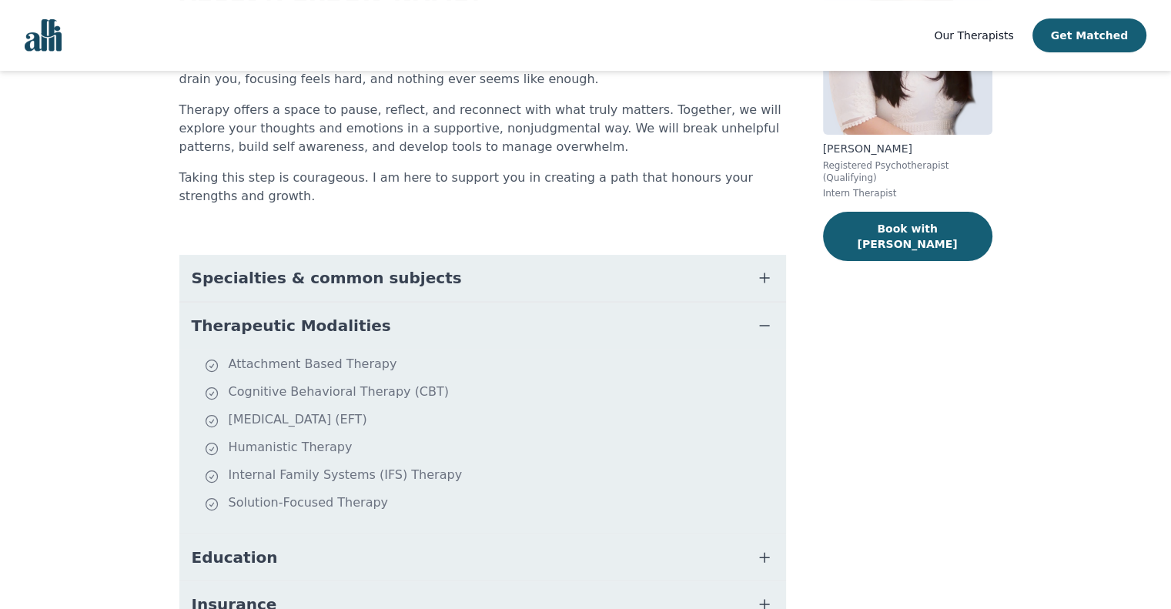
click at [657, 278] on button "Specialties & common subjects" at bounding box center [482, 278] width 606 height 46
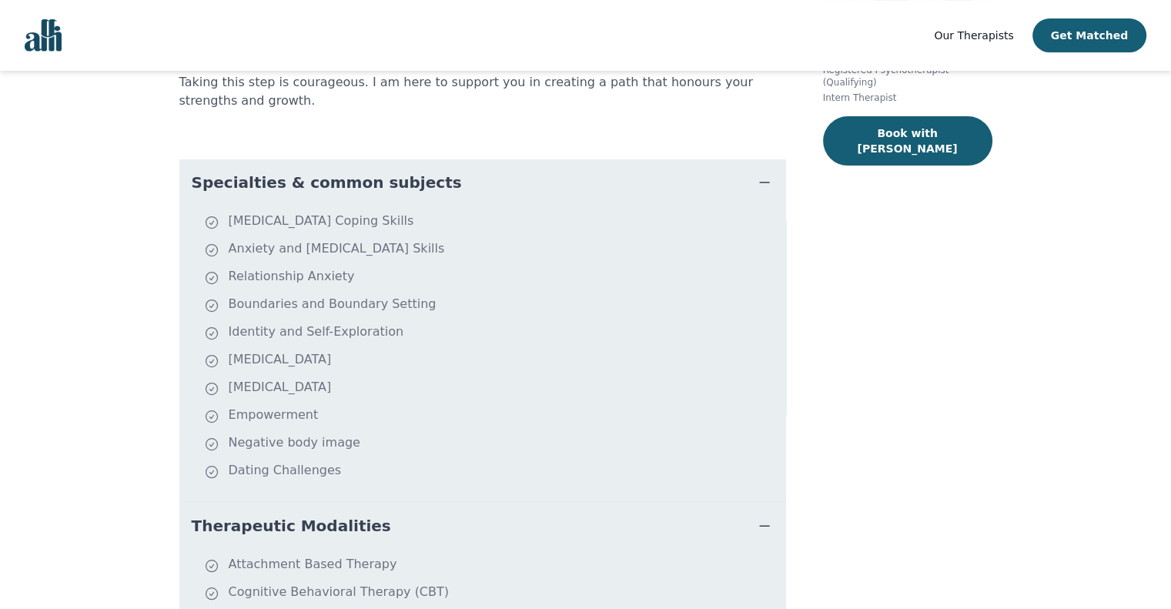
scroll to position [675, 0]
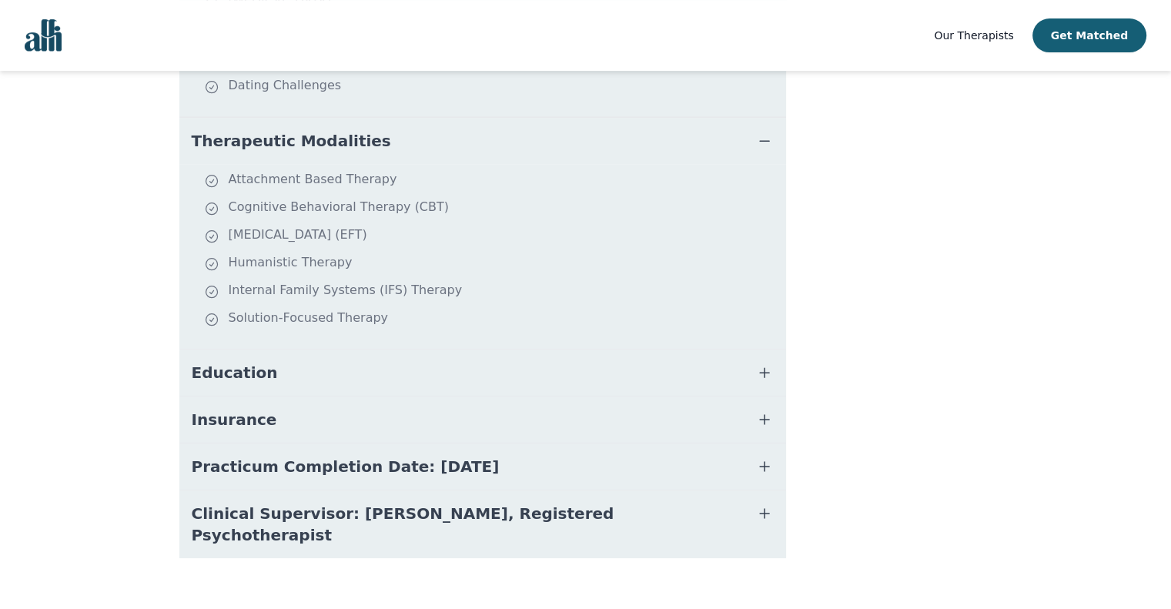
click at [554, 453] on button "Practicum Completion Date: [DATE]" at bounding box center [482, 466] width 606 height 46
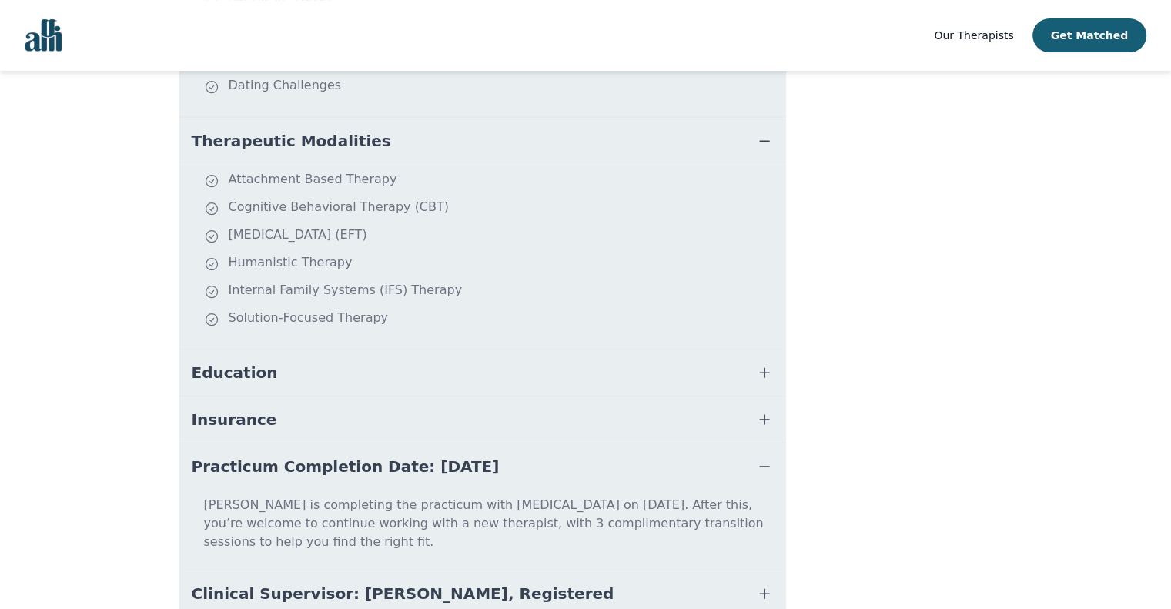
click at [539, 406] on button "Insurance" at bounding box center [482, 419] width 606 height 46
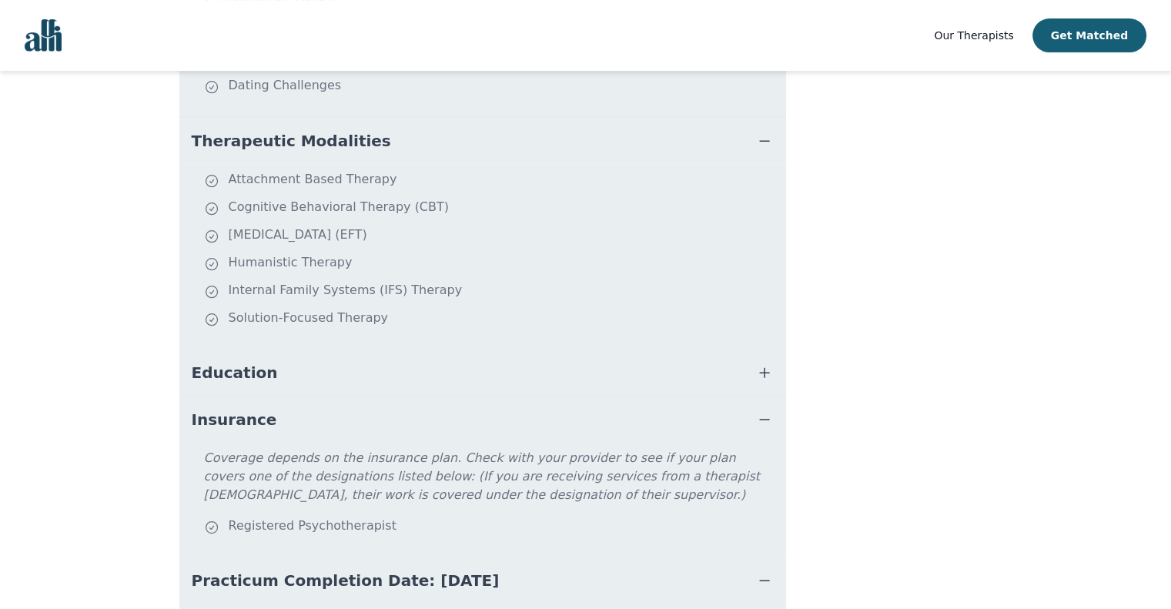
click at [536, 380] on button "Education" at bounding box center [482, 372] width 606 height 46
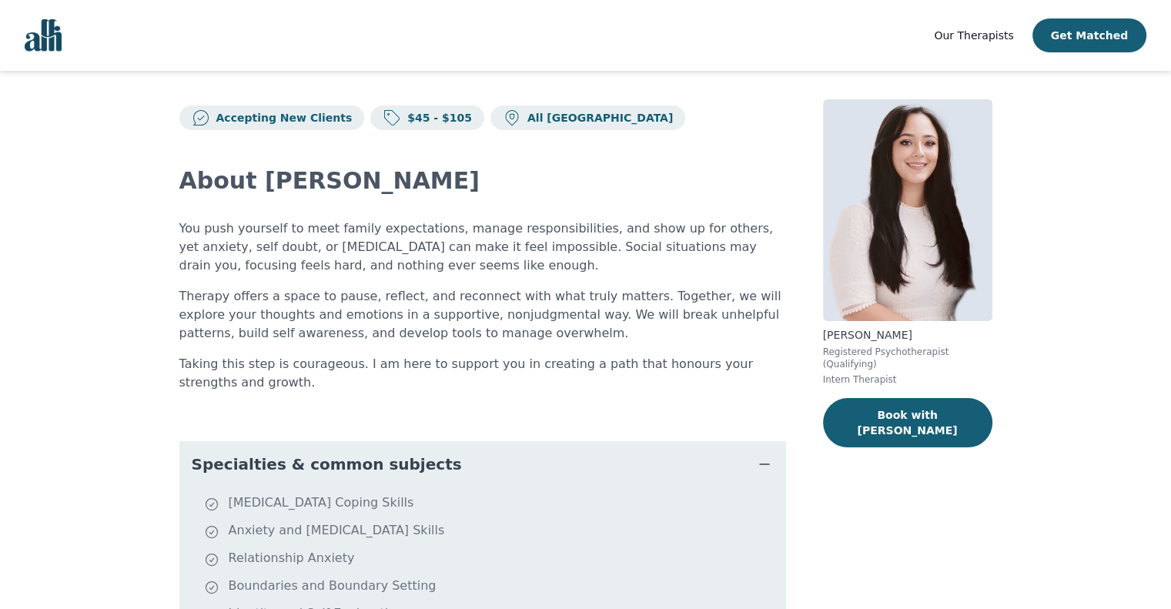
scroll to position [0, 0]
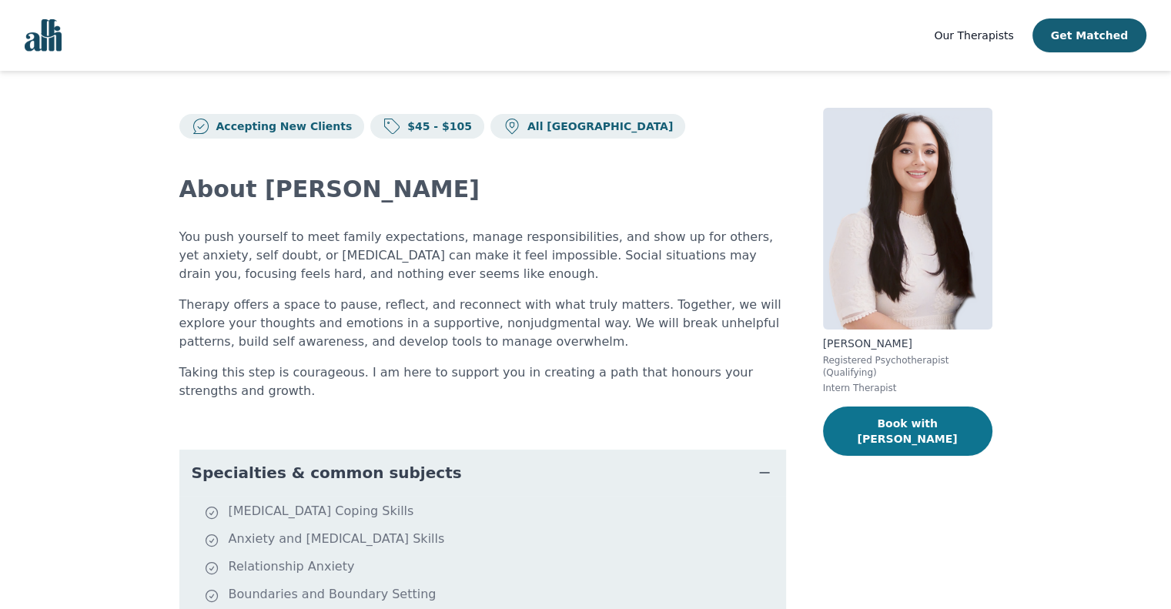
click at [924, 406] on button "Book with [PERSON_NAME]" at bounding box center [907, 430] width 169 height 49
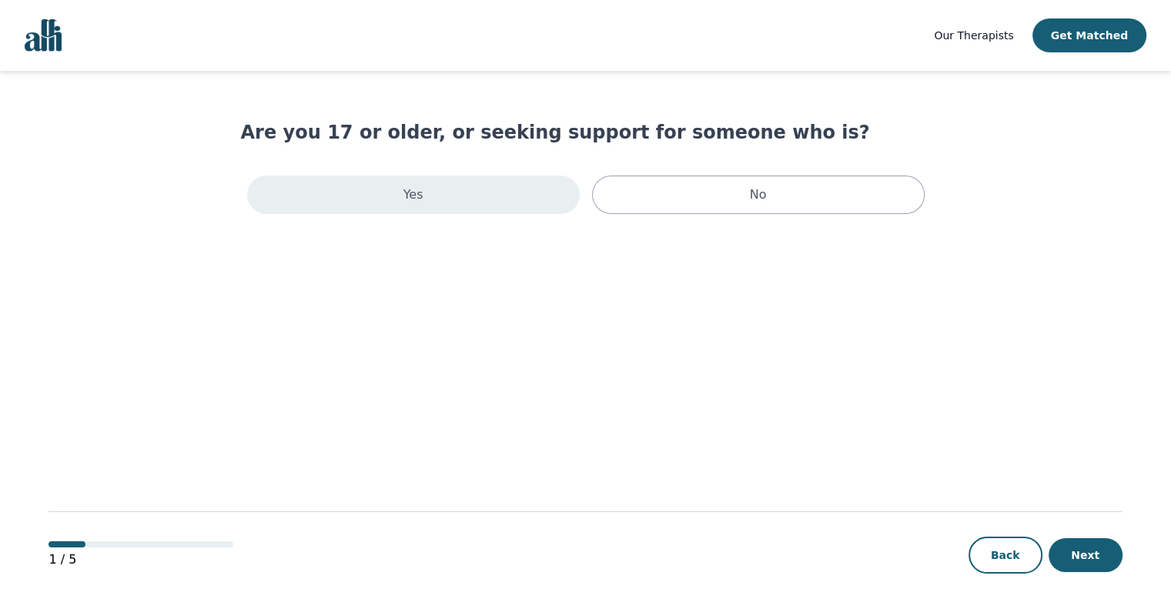
click at [447, 202] on div "Yes" at bounding box center [413, 194] width 332 height 38
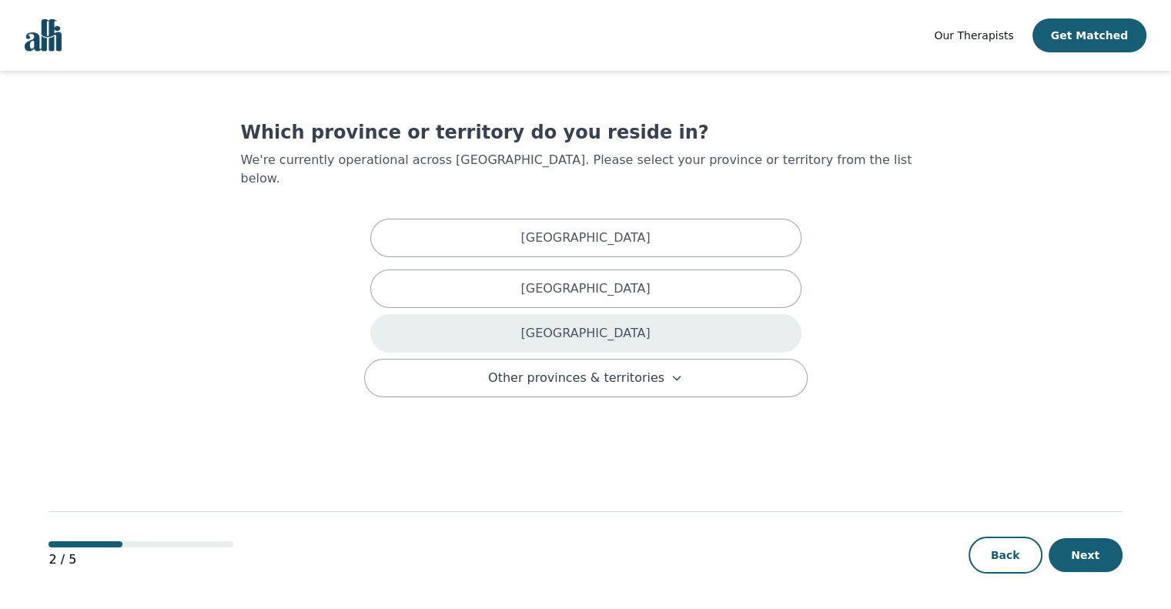
click at [588, 324] on p "[GEOGRAPHIC_DATA]" at bounding box center [584, 333] width 129 height 18
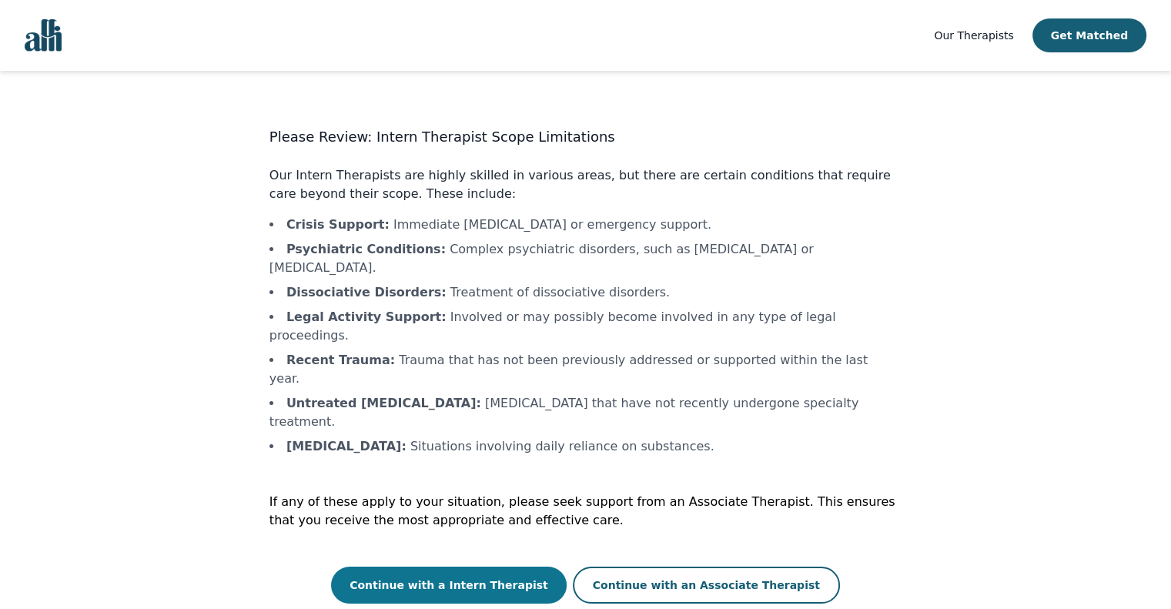
click at [474, 566] on button "Continue with a Intern Therapist" at bounding box center [449, 584] width 236 height 37
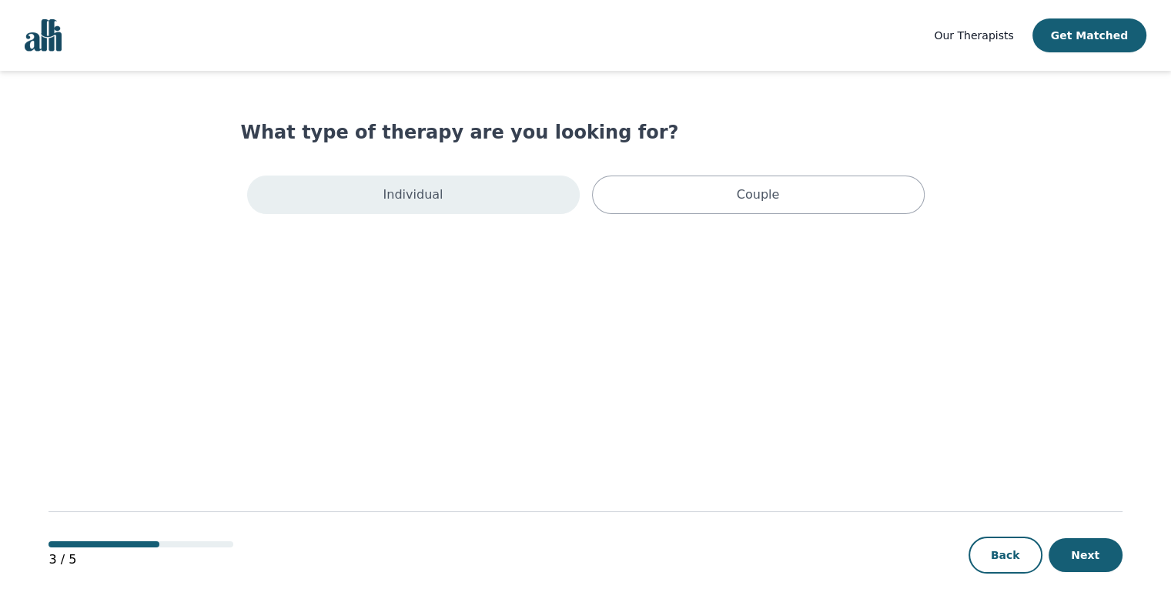
click at [449, 203] on div "Individual" at bounding box center [413, 194] width 332 height 38
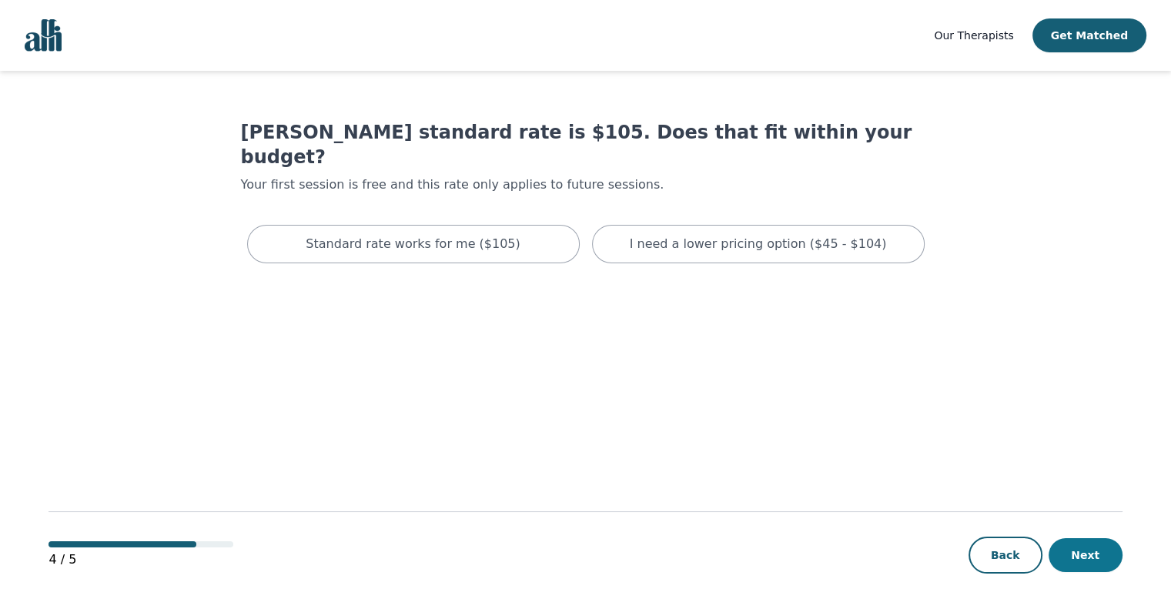
click at [1085, 566] on button "Next" at bounding box center [1085, 555] width 74 height 34
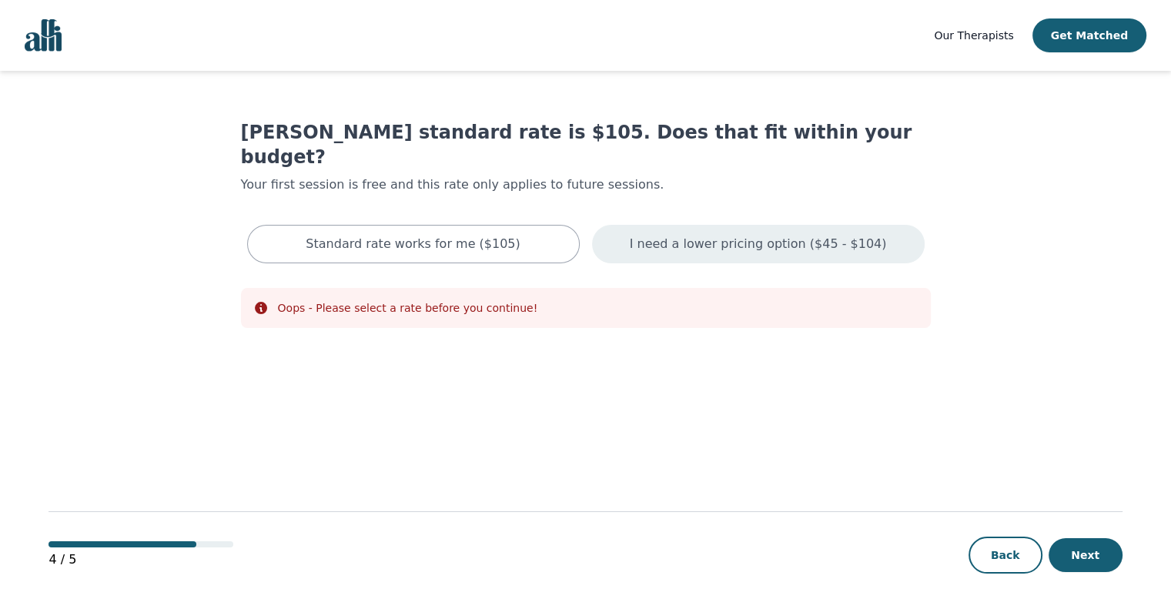
click at [745, 235] on p "I need a lower pricing option ($45 - $104)" at bounding box center [758, 244] width 257 height 18
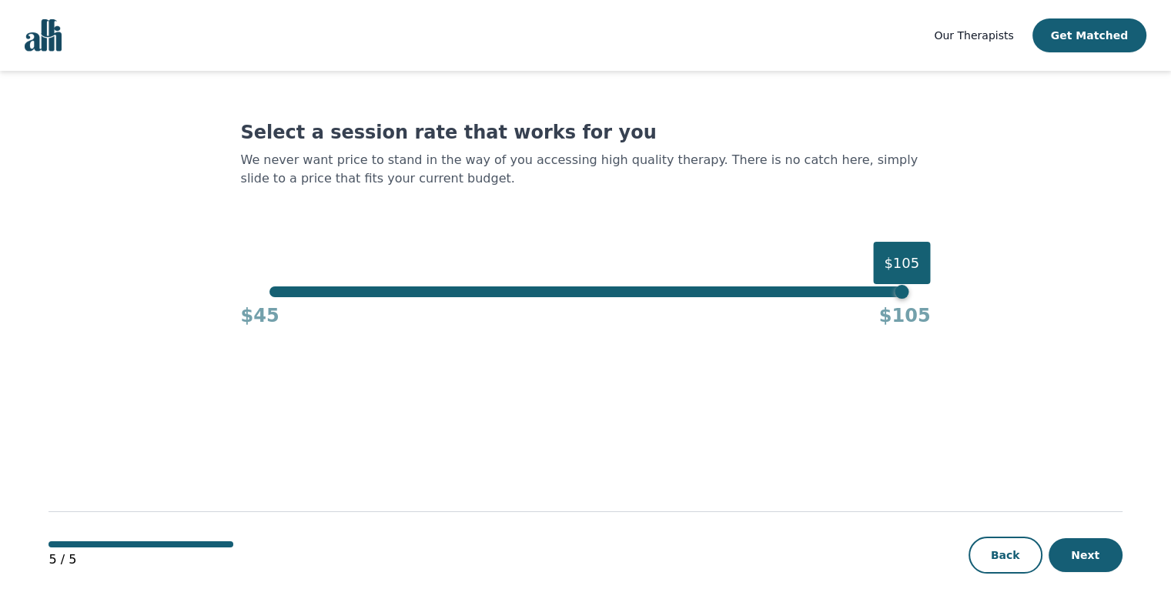
click at [281, 298] on div "$45 $105" at bounding box center [586, 312] width 690 height 31
click at [262, 292] on div "$105 $45 $105" at bounding box center [586, 307] width 690 height 42
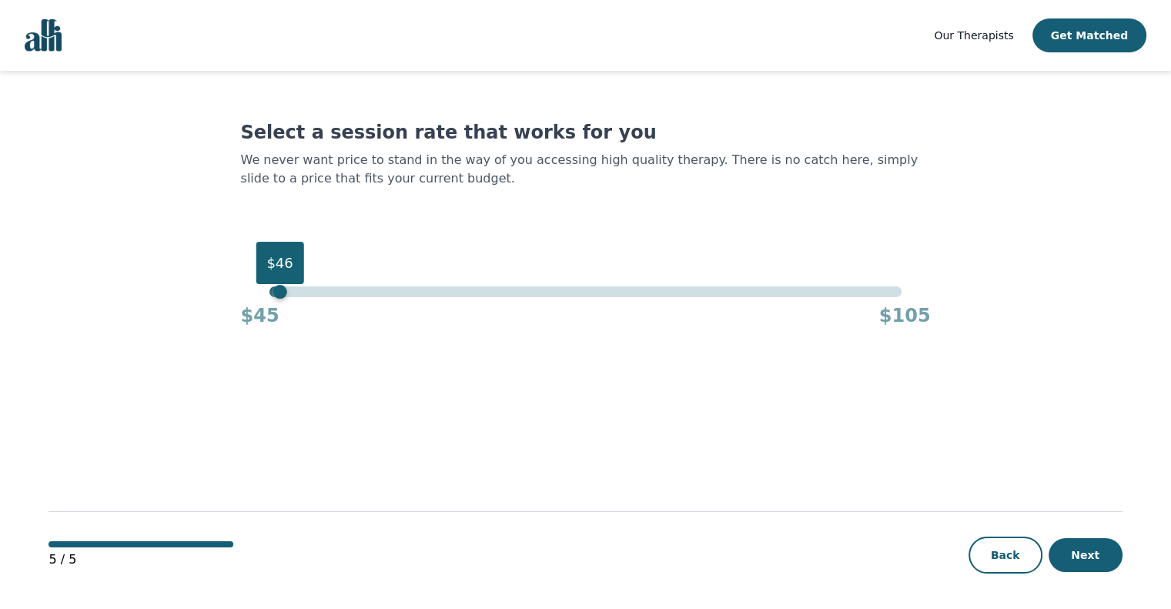
click at [277, 289] on div "$46" at bounding box center [585, 291] width 632 height 11
click at [269, 284] on div "Select a session rate that works for you We never want price to stand in the wa…" at bounding box center [586, 224] width 690 height 208
drag, startPoint x: 276, startPoint y: 293, endPoint x: 265, endPoint y: 295, distance: 11.6
click at [265, 295] on div "$45" at bounding box center [269, 292] width 14 height 14
click at [1084, 550] on button "Next" at bounding box center [1085, 555] width 74 height 34
